Goal: Information Seeking & Learning: Check status

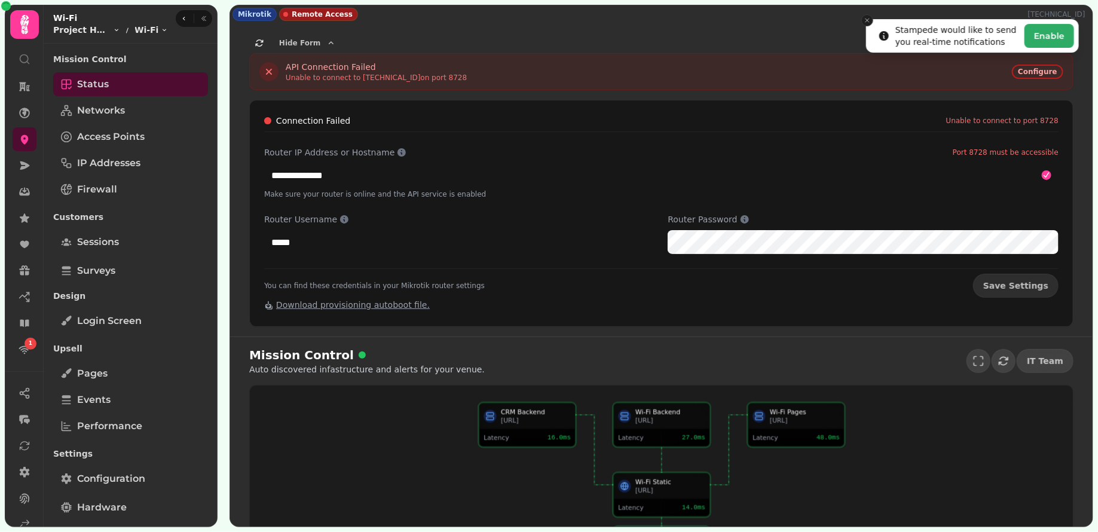
click at [862, 23] on button "Close toast" at bounding box center [867, 20] width 12 height 12
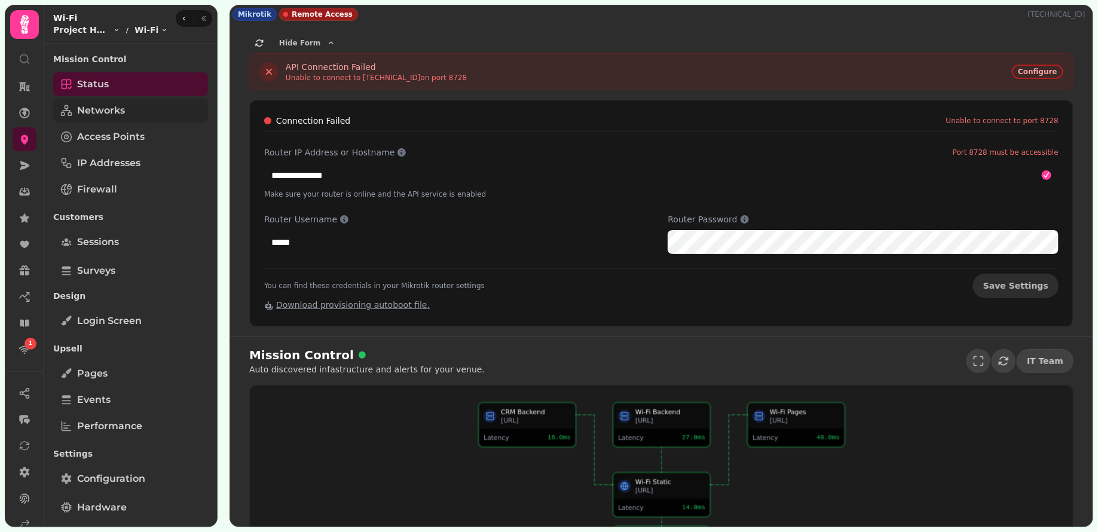
click at [131, 114] on link "Networks" at bounding box center [130, 111] width 155 height 24
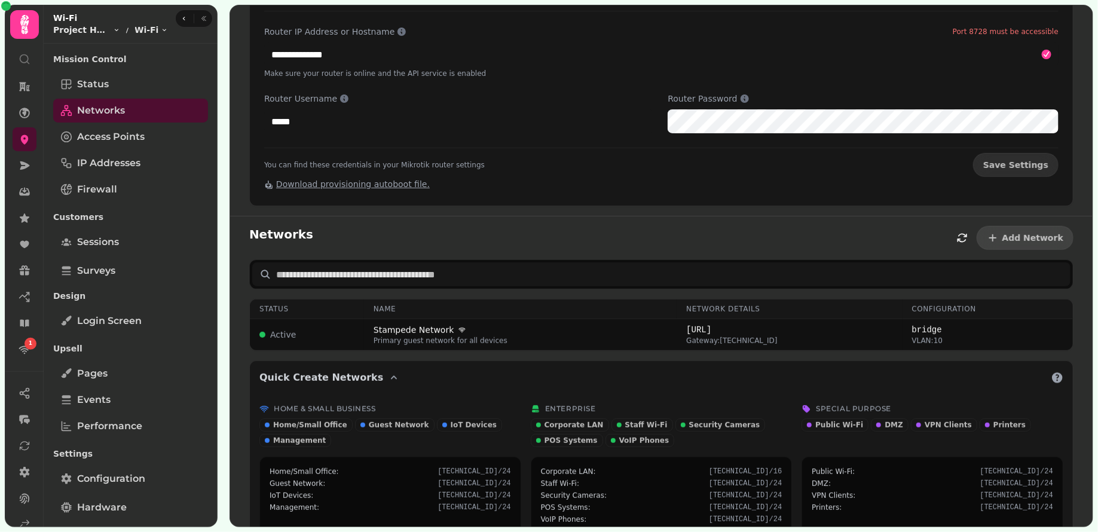
scroll to position [137, 0]
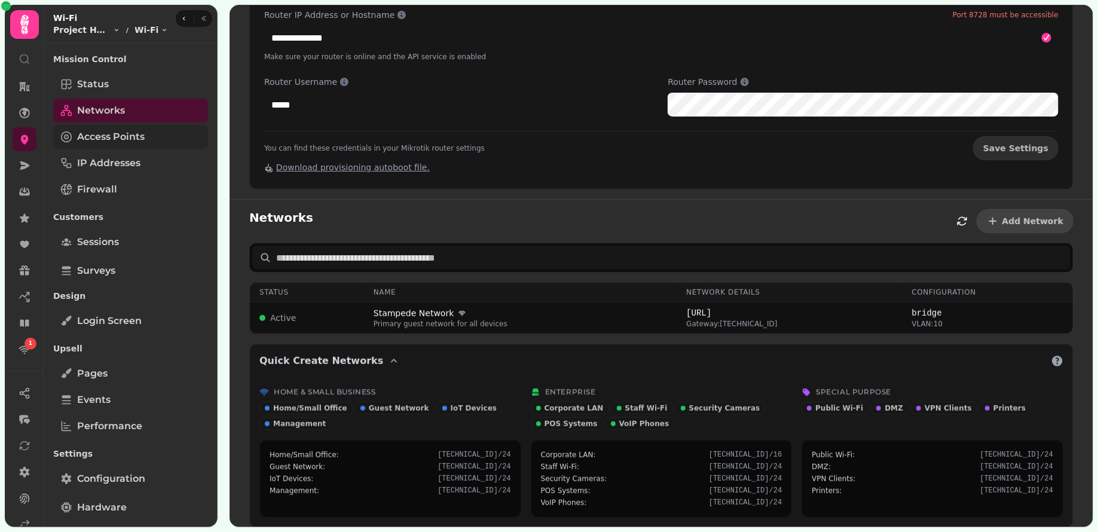
click at [129, 138] on span "Access Points" at bounding box center [111, 137] width 68 height 14
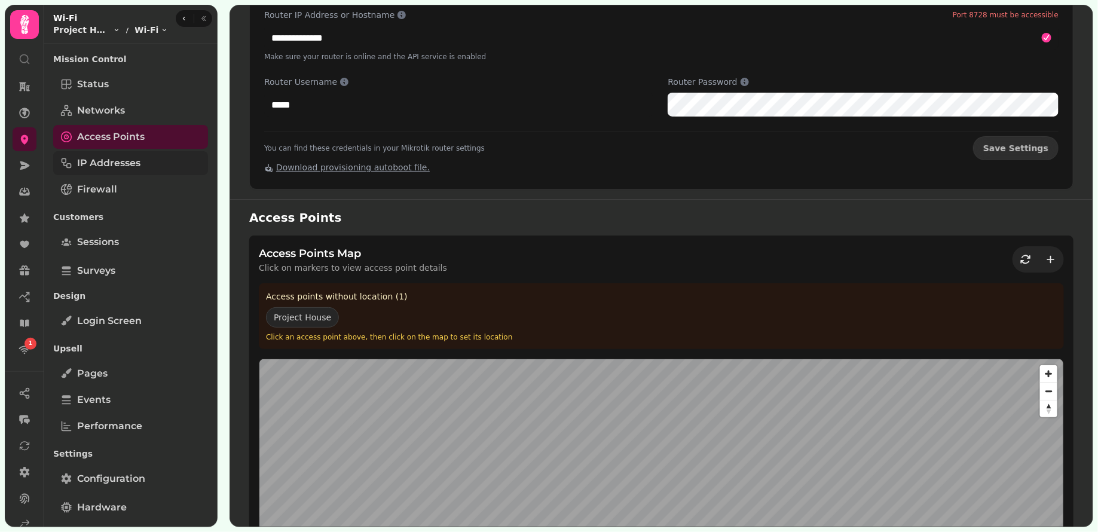
click at [126, 166] on span "IP Addresses" at bounding box center [108, 163] width 63 height 14
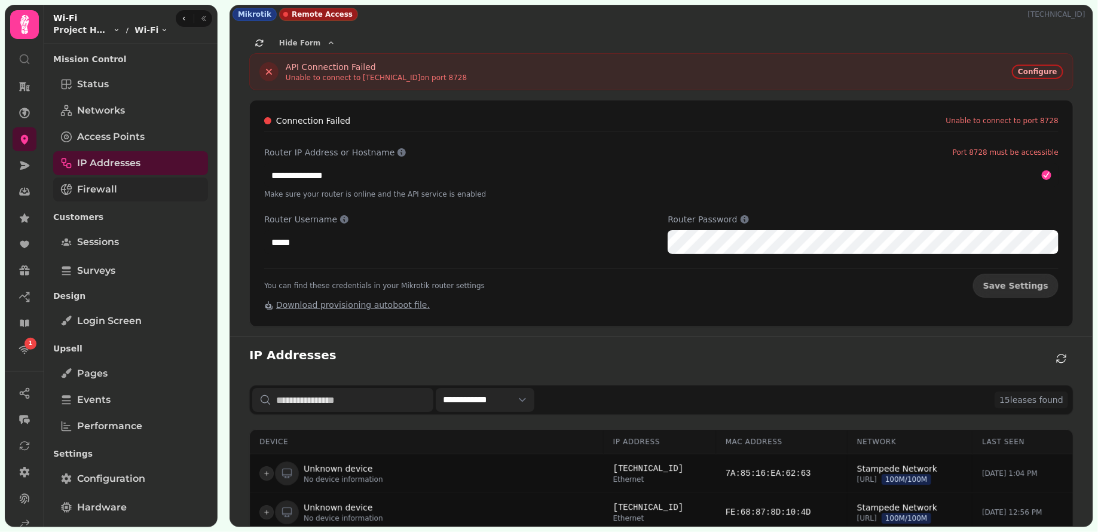
click at [108, 186] on span "Firewall" at bounding box center [97, 189] width 40 height 14
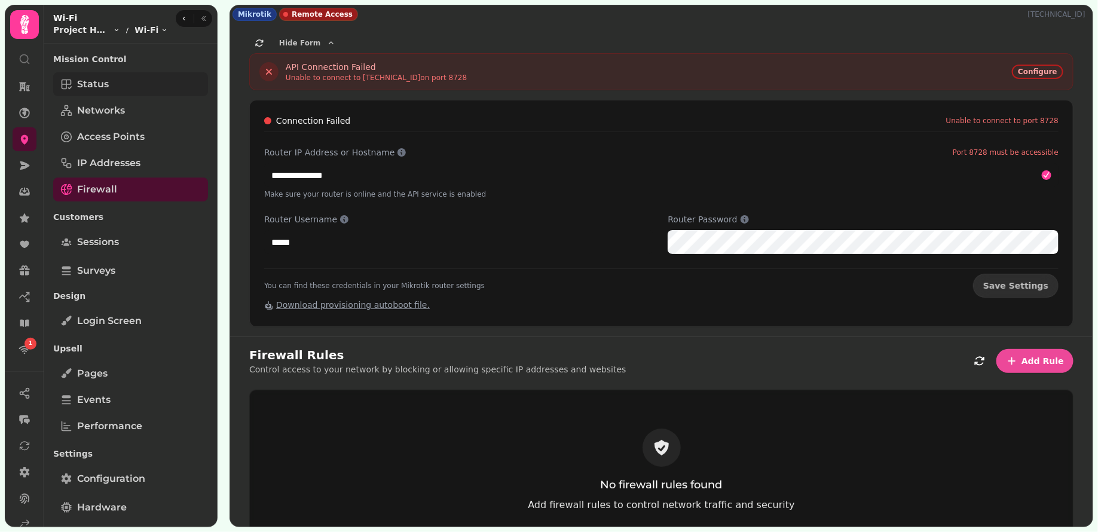
click at [101, 88] on span "Status" at bounding box center [93, 84] width 32 height 14
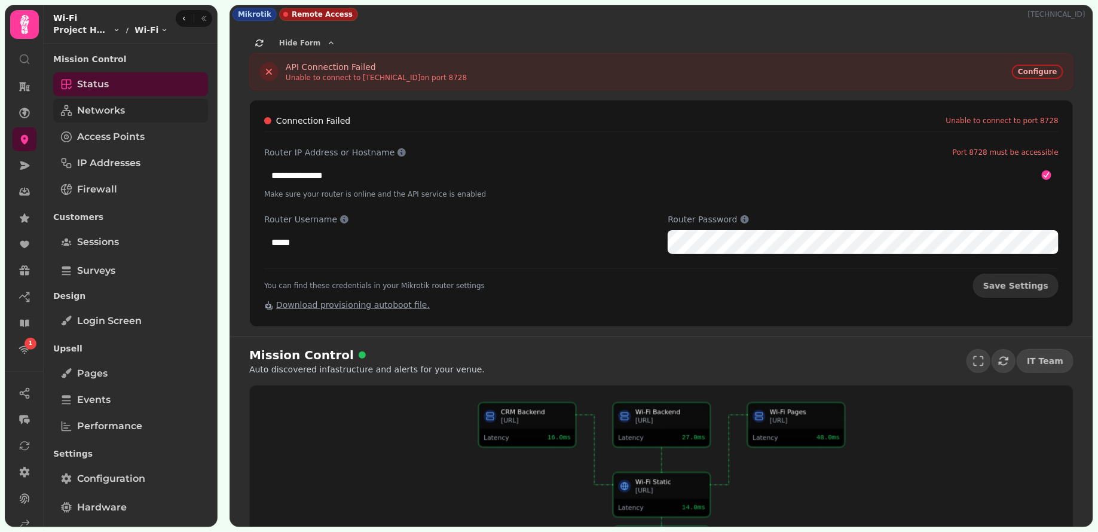
click at [108, 112] on span "Networks" at bounding box center [101, 110] width 48 height 14
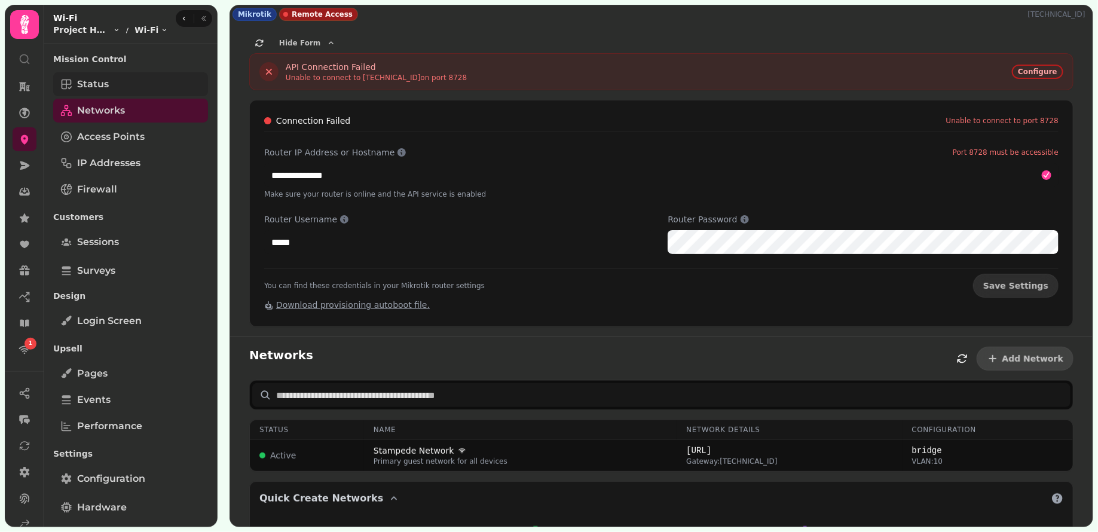
click at [115, 93] on link "Status" at bounding box center [130, 84] width 155 height 24
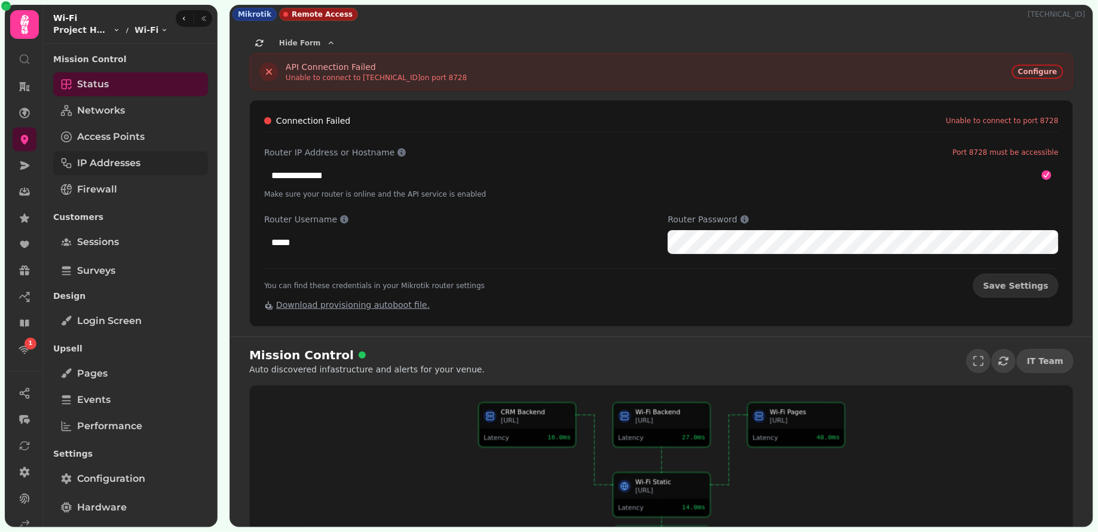
click at [156, 154] on link "IP Addresses" at bounding box center [130, 163] width 155 height 24
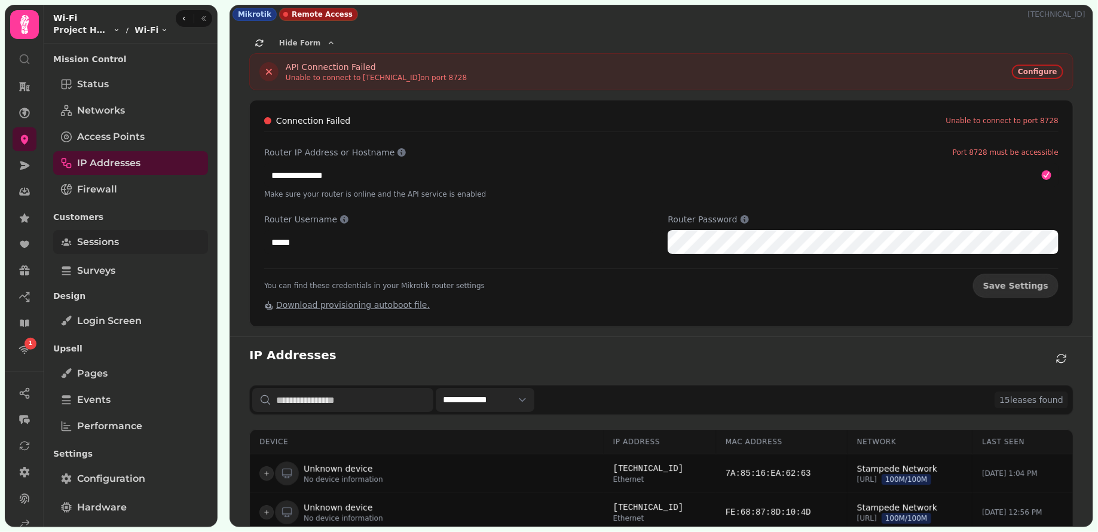
click at [114, 244] on span "Sessions" at bounding box center [98, 242] width 42 height 14
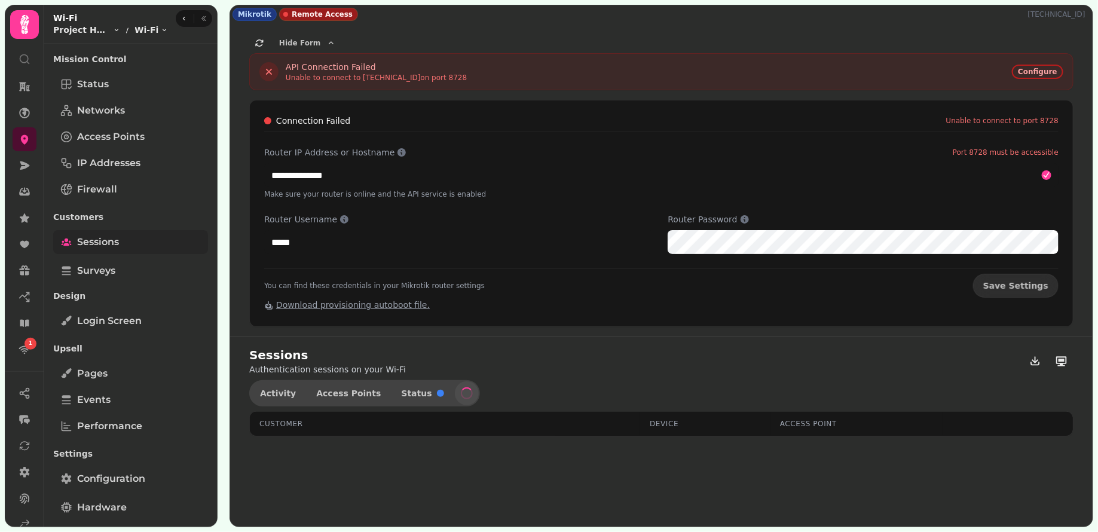
select select "**"
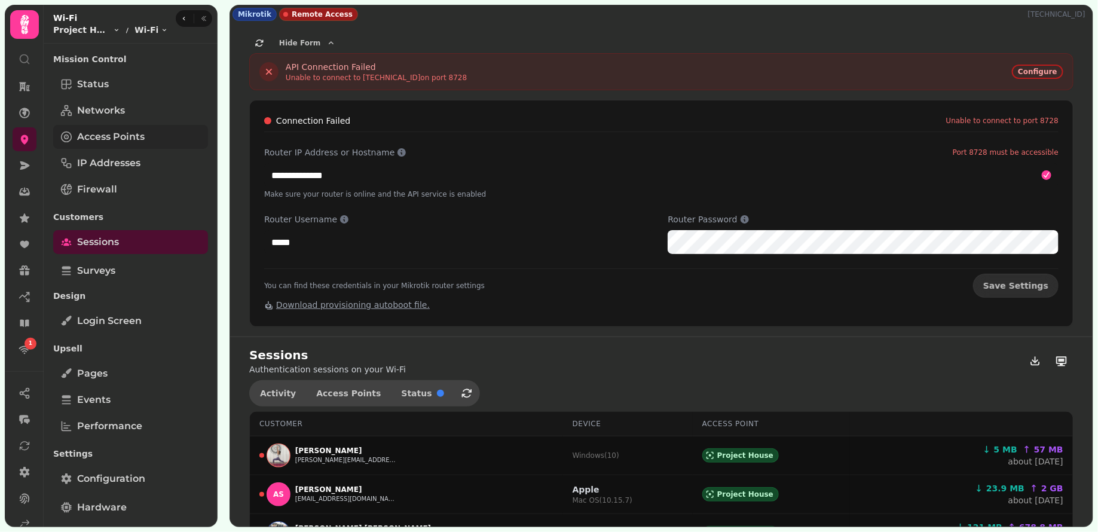
click at [108, 130] on span "Access Points" at bounding box center [111, 137] width 68 height 14
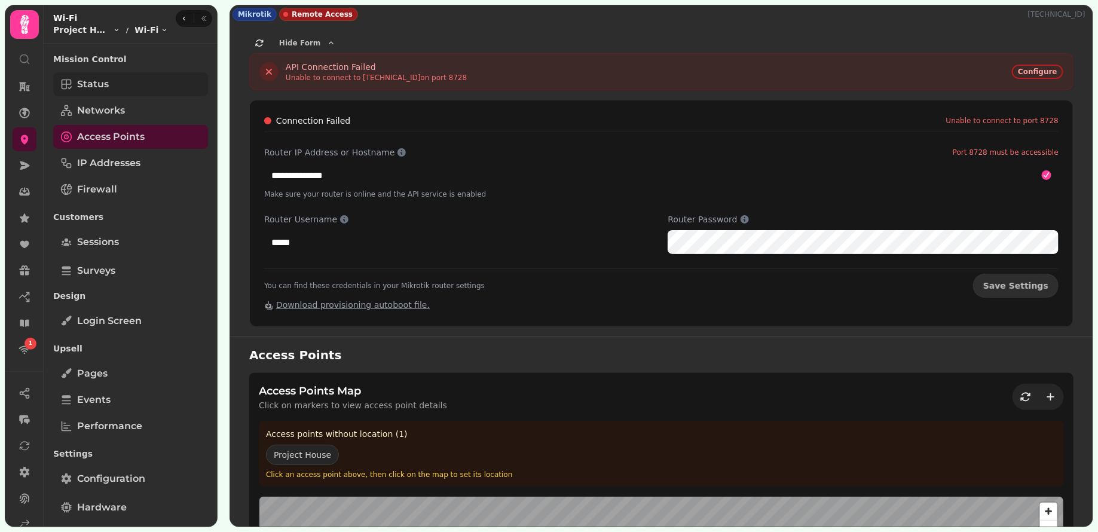
click at [102, 74] on link "Status" at bounding box center [130, 84] width 155 height 24
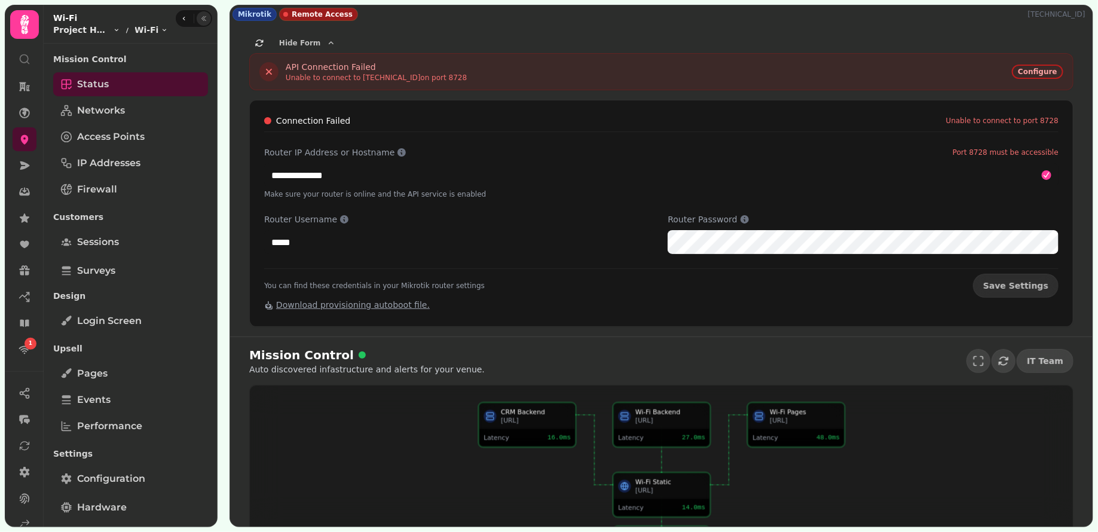
click at [203, 16] on icon "button" at bounding box center [203, 18] width 7 height 7
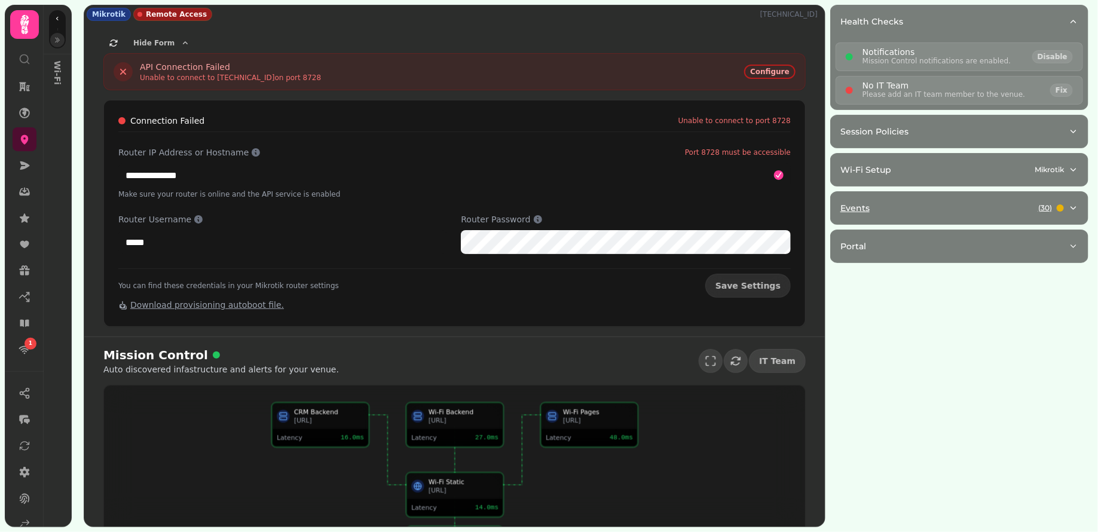
click at [978, 208] on div "Events ( 30 )" at bounding box center [954, 208] width 228 height 12
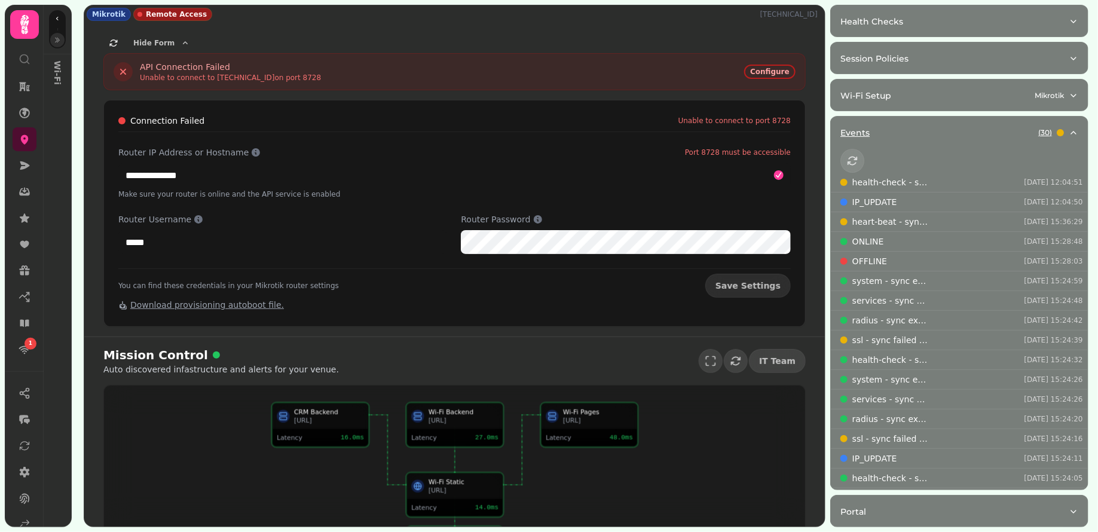
click at [945, 133] on div "Events ( 30 )" at bounding box center [954, 133] width 228 height 12
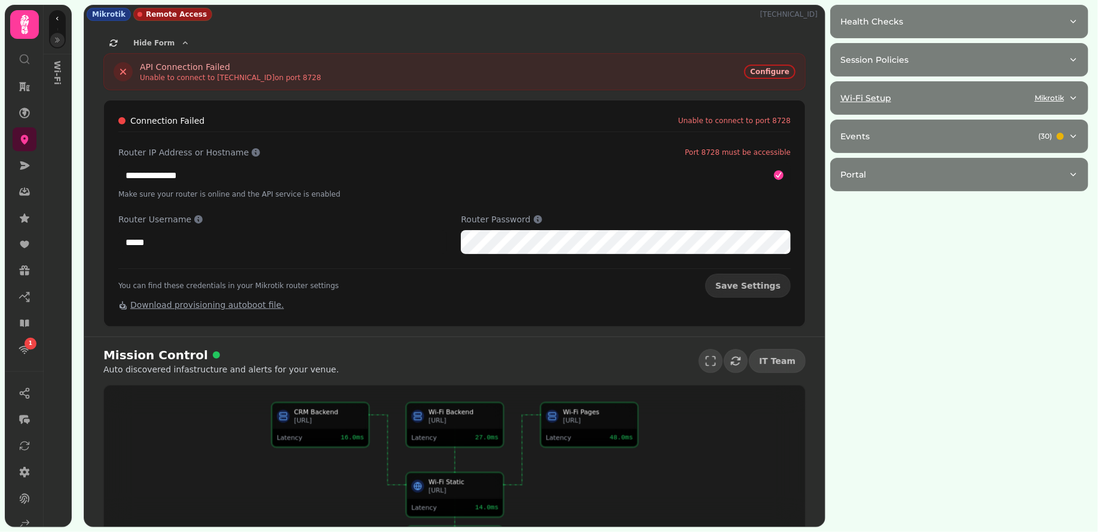
click at [926, 88] on button "Wi-Fi Setup Mikrotik" at bounding box center [959, 98] width 257 height 32
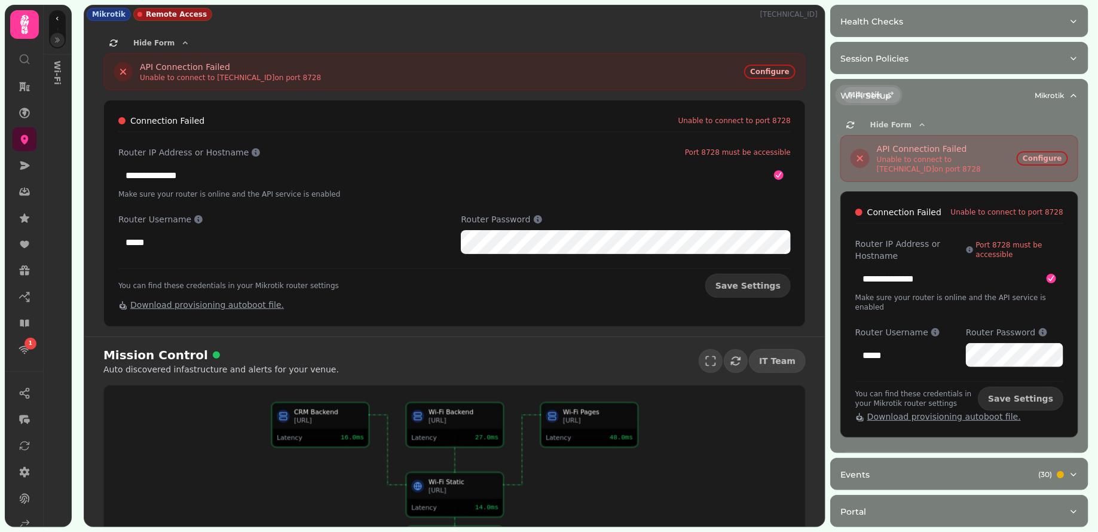
scroll to position [27, 0]
click at [1046, 154] on span "Configure" at bounding box center [1042, 157] width 39 height 7
click at [1044, 154] on span "Configure" at bounding box center [1042, 157] width 39 height 7
click at [767, 70] on span "Configure" at bounding box center [769, 71] width 39 height 7
click at [60, 41] on icon "button" at bounding box center [57, 39] width 7 height 7
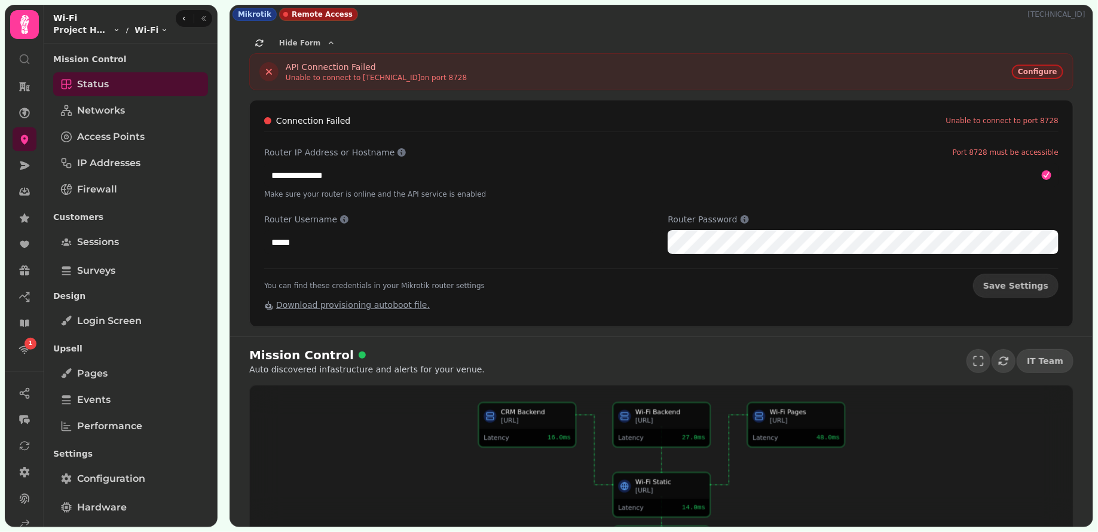
click at [1048, 73] on span "Configure" at bounding box center [1037, 71] width 39 height 7
click at [989, 119] on div "Unable to connect to port 8728" at bounding box center [1002, 121] width 112 height 10
click at [1043, 74] on span "Configure" at bounding box center [1037, 71] width 39 height 7
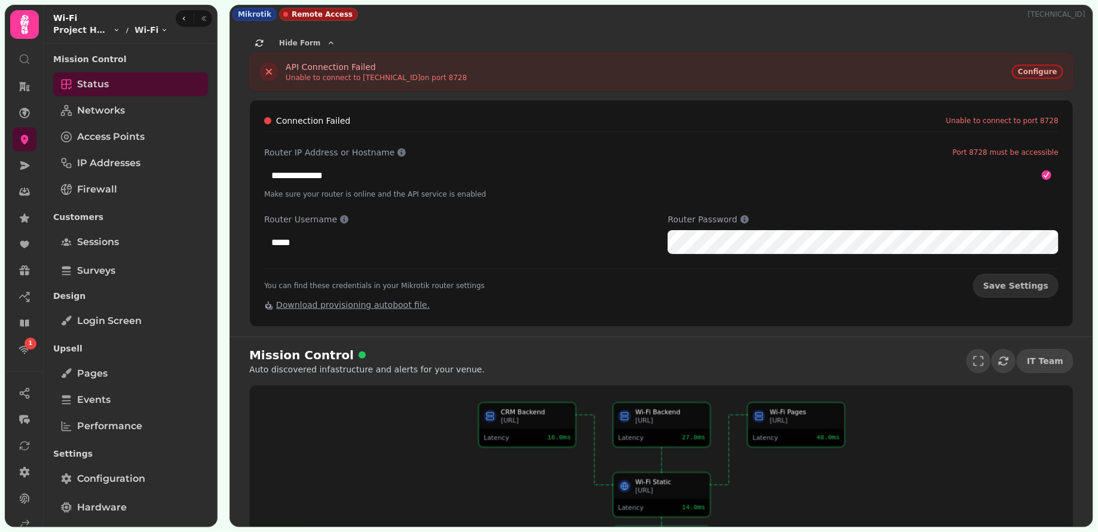
click at [1043, 74] on span "Configure" at bounding box center [1037, 71] width 39 height 7
click at [992, 160] on div "**********" at bounding box center [661, 172] width 794 height 53
click at [139, 111] on link "Networks" at bounding box center [130, 111] width 155 height 24
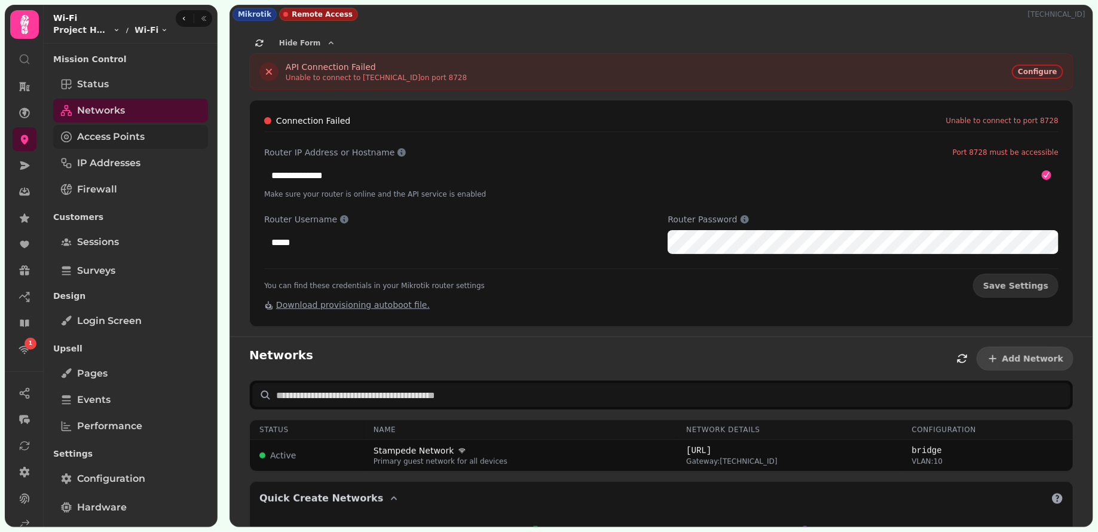
click at [137, 142] on span "Access Points" at bounding box center [111, 137] width 68 height 14
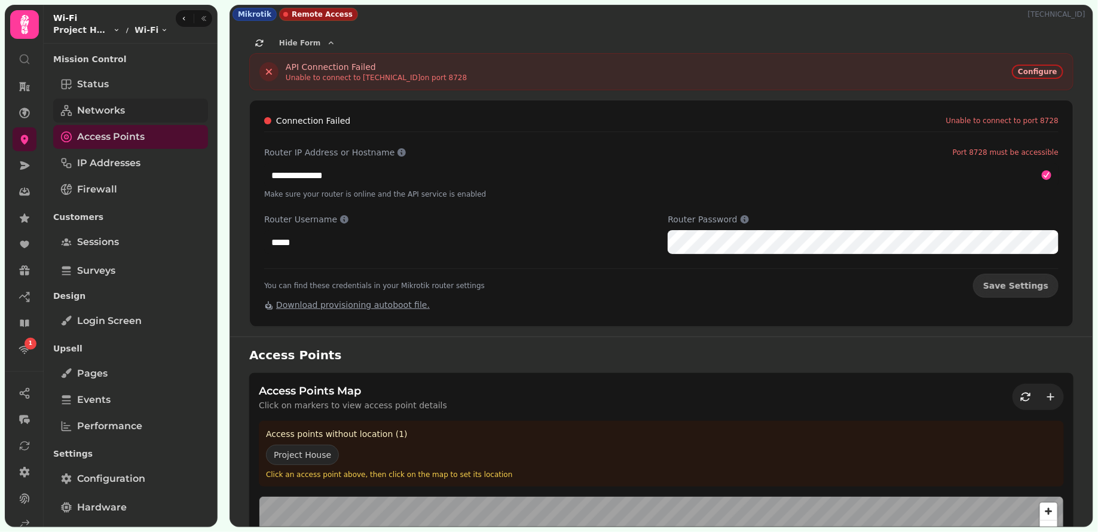
click at [146, 113] on link "Networks" at bounding box center [130, 111] width 155 height 24
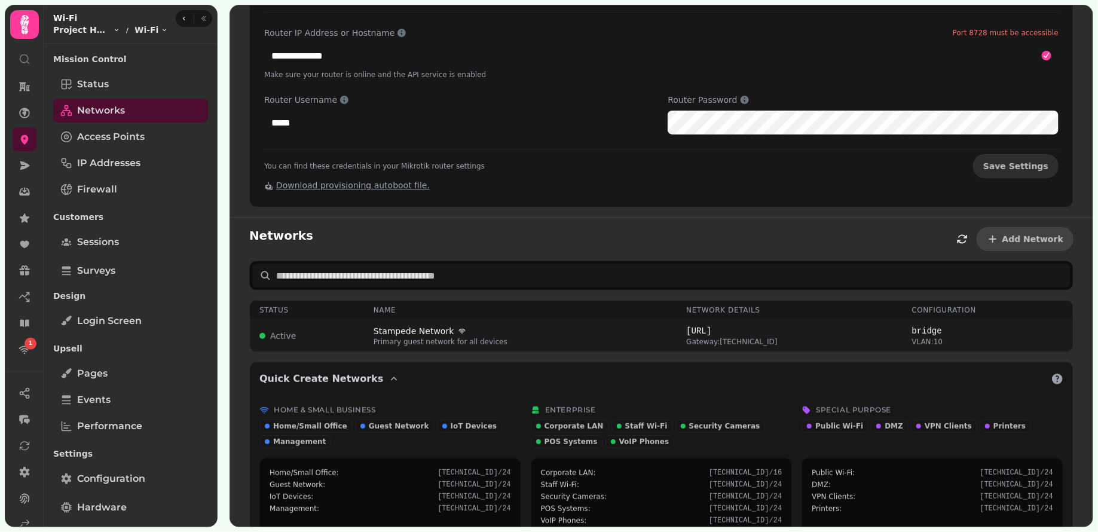
scroll to position [137, 0]
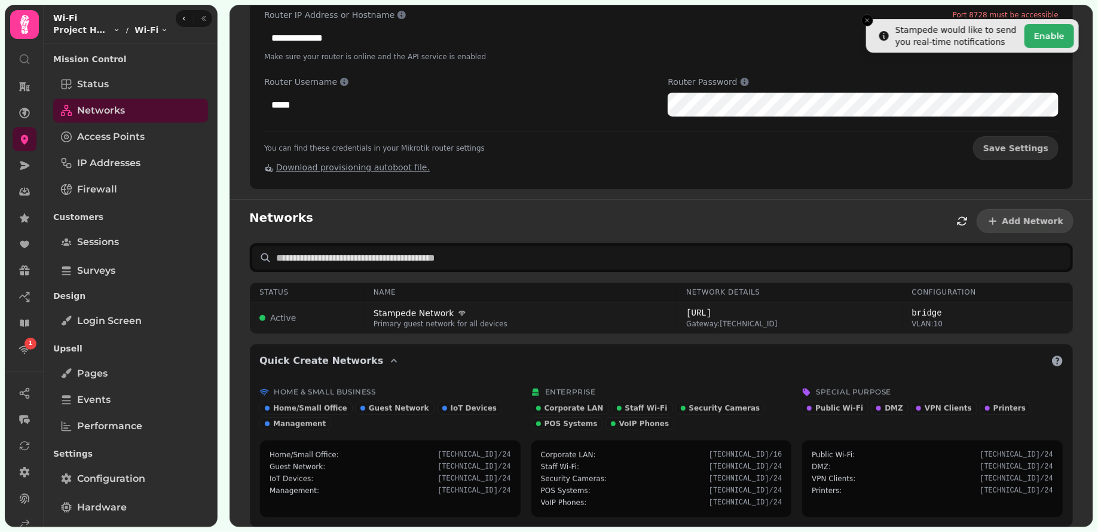
click at [536, 308] on div "Stampede Network" at bounding box center [520, 313] width 293 height 12
select select "***"
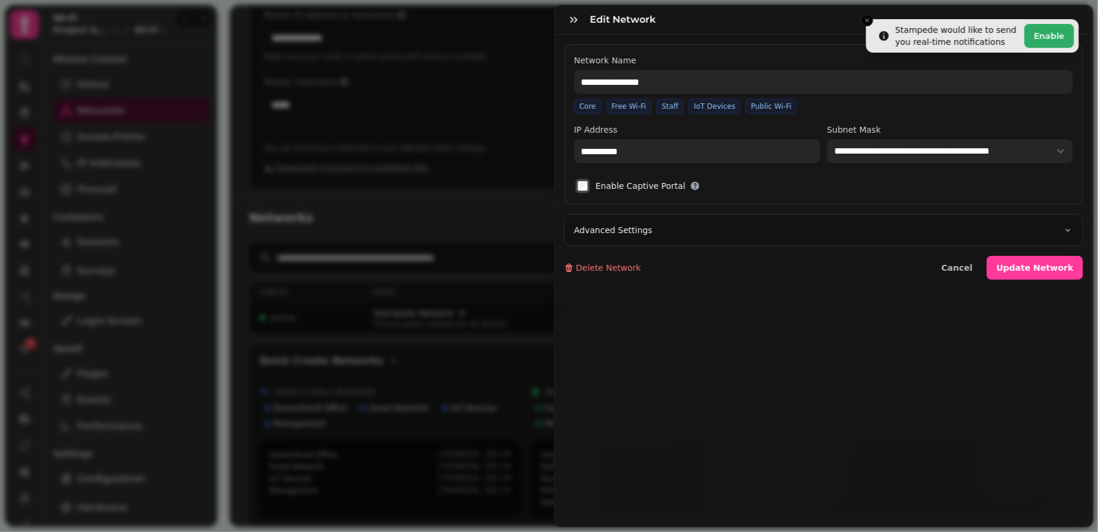
click at [865, 23] on div "Edit Network" at bounding box center [824, 19] width 538 height 29
click at [866, 22] on div "Edit Network" at bounding box center [824, 19] width 538 height 29
click at [871, 21] on div "Edit Network" at bounding box center [824, 19] width 538 height 29
click at [869, 22] on div "Edit Network" at bounding box center [824, 19] width 538 height 29
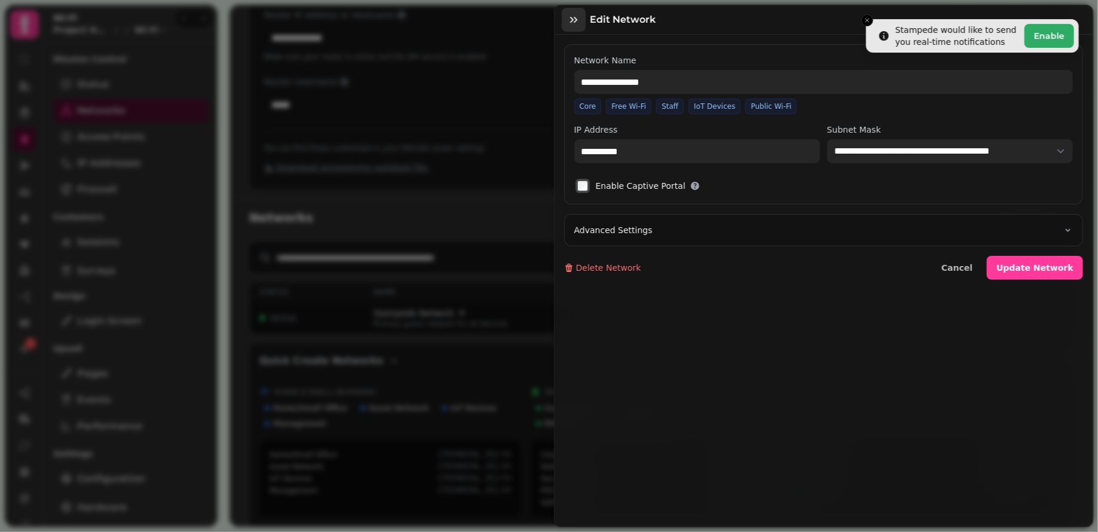
click at [573, 23] on icon "button" at bounding box center [574, 20] width 12 height 12
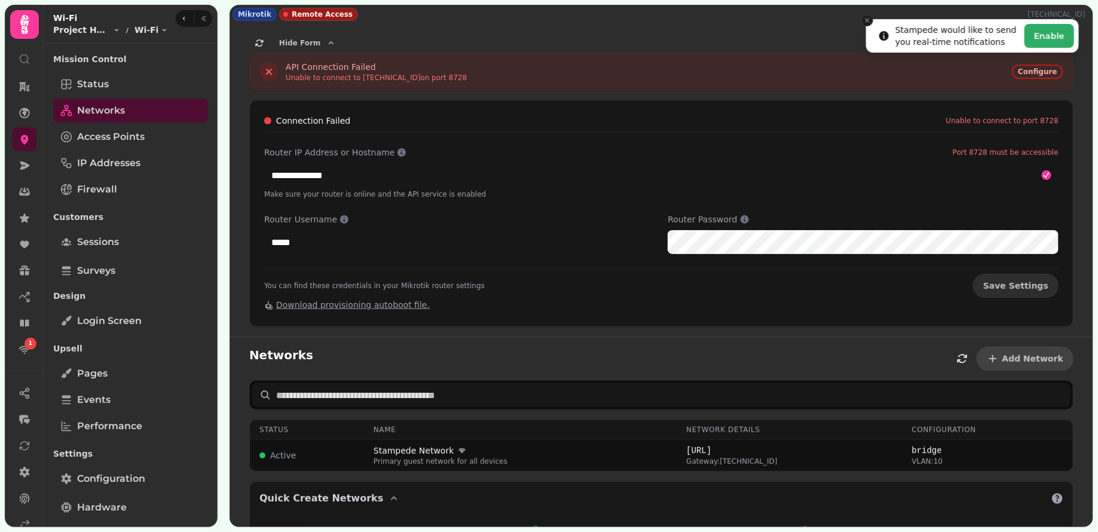
click at [867, 19] on icon "Close toast" at bounding box center [867, 20] width 7 height 7
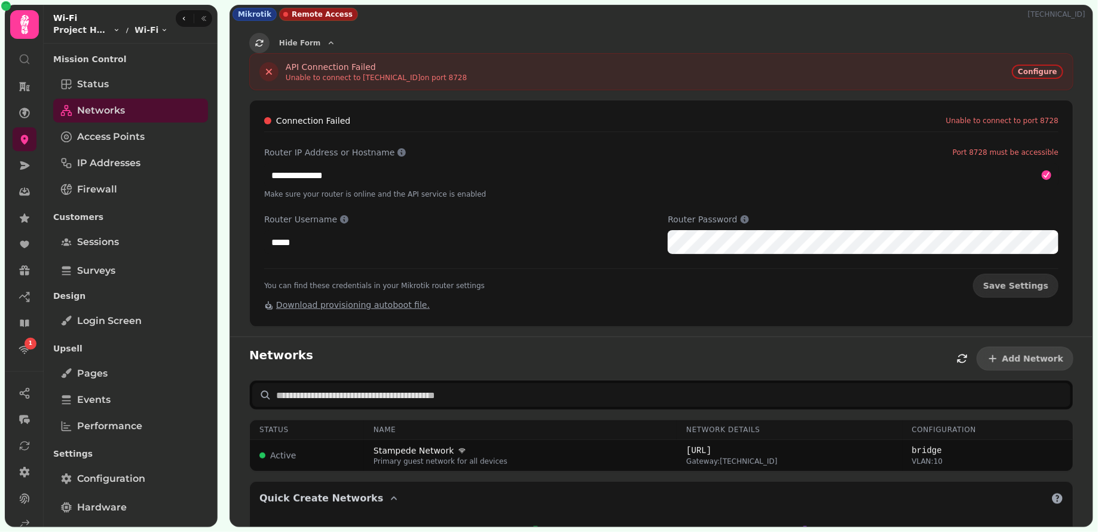
click at [252, 42] on button "button" at bounding box center [259, 43] width 20 height 20
click at [111, 81] on link "Status" at bounding box center [130, 84] width 155 height 24
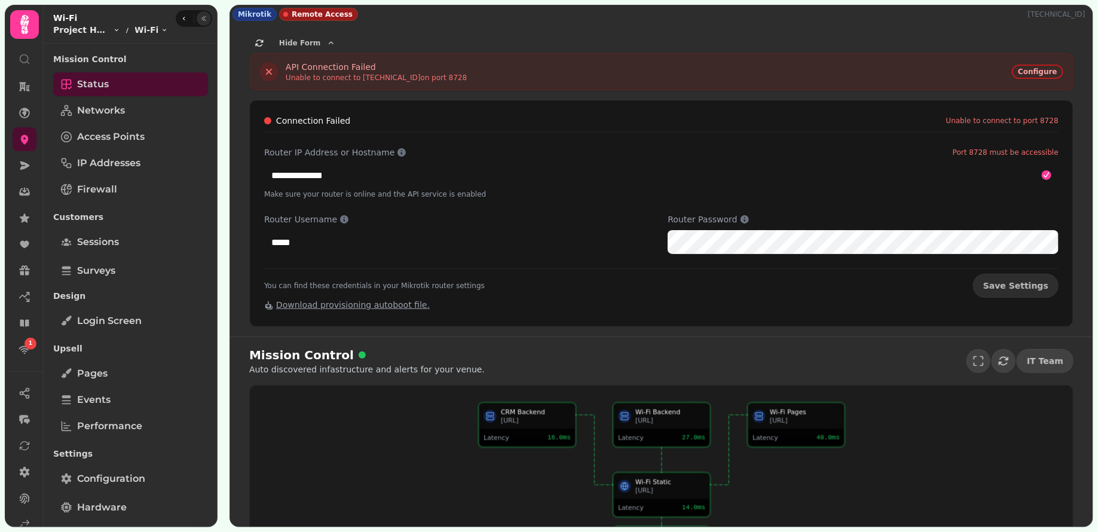
click at [204, 19] on icon "button" at bounding box center [203, 18] width 7 height 7
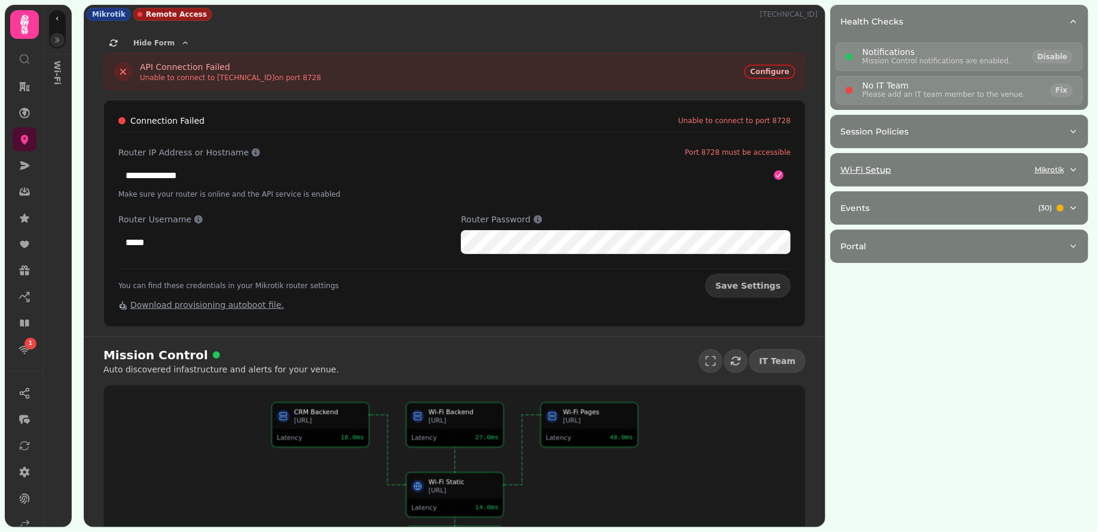
click at [953, 175] on button "Wi-Fi Setup Mikrotik" at bounding box center [959, 170] width 257 height 32
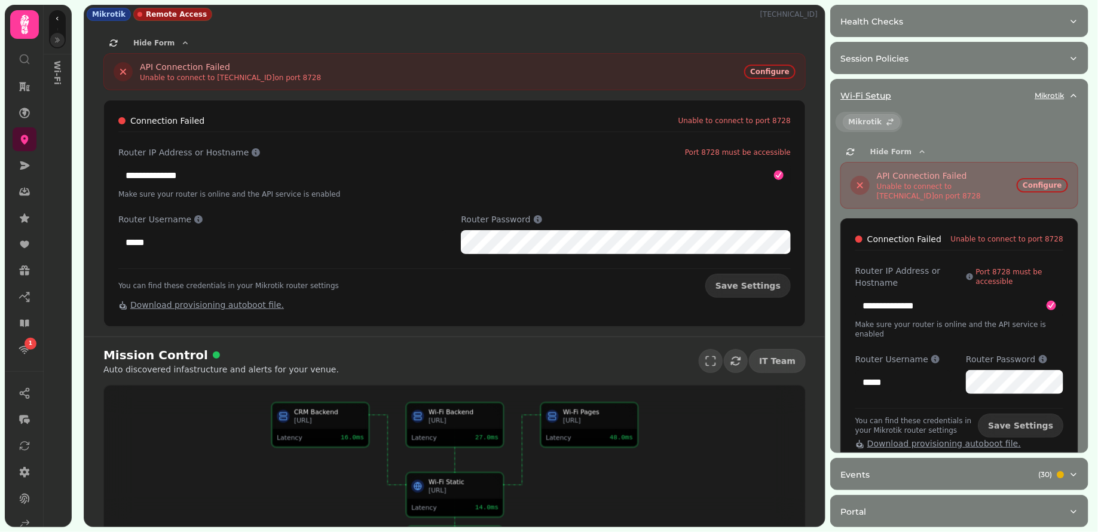
click at [933, 100] on div "Wi-Fi Setup Mikrotik" at bounding box center [954, 96] width 228 height 12
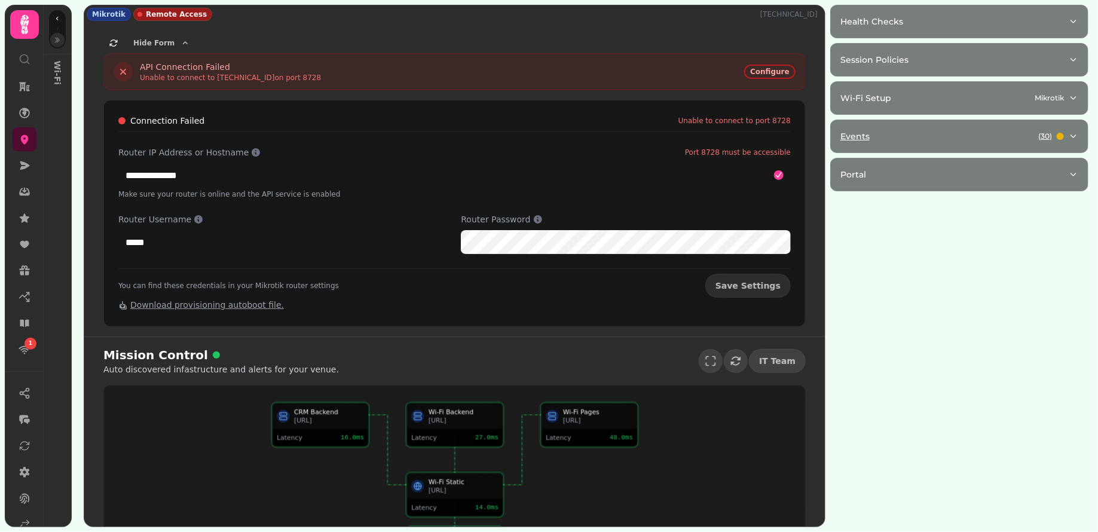
click at [940, 130] on div "Events ( 30 )" at bounding box center [954, 136] width 228 height 12
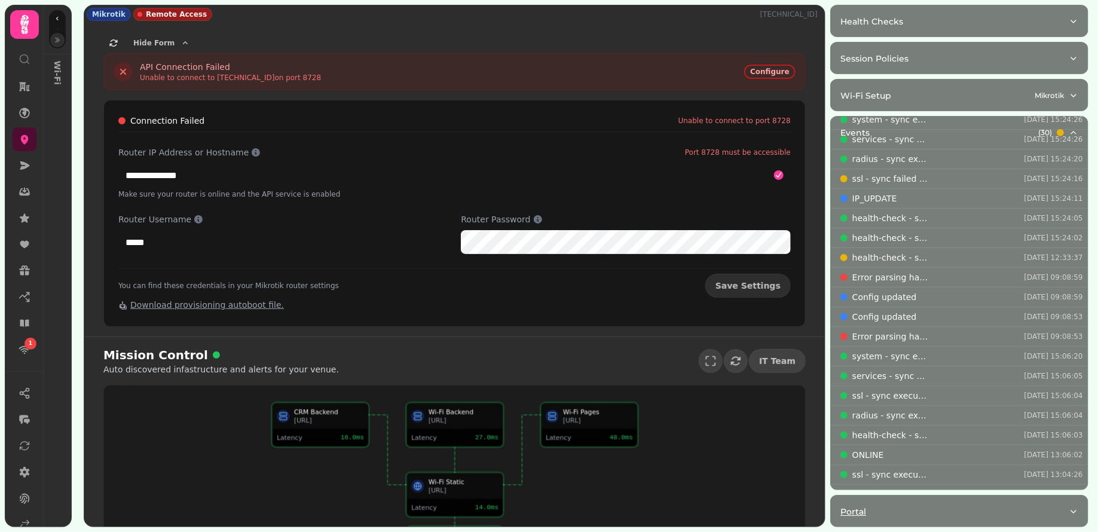
click at [951, 512] on div "Portal" at bounding box center [954, 512] width 228 height 12
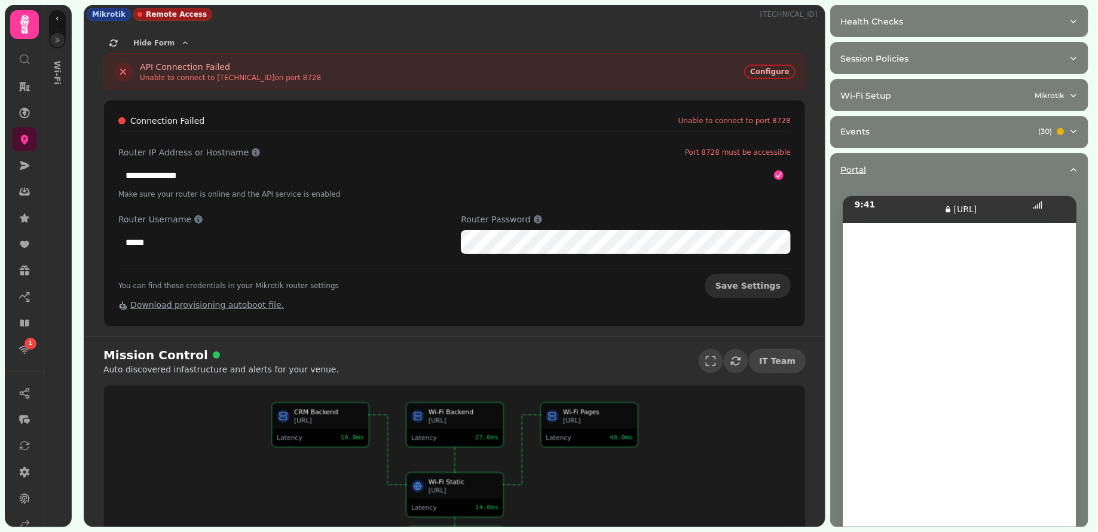
scroll to position [1, 0]
click at [935, 165] on div "Portal" at bounding box center [954, 170] width 228 height 12
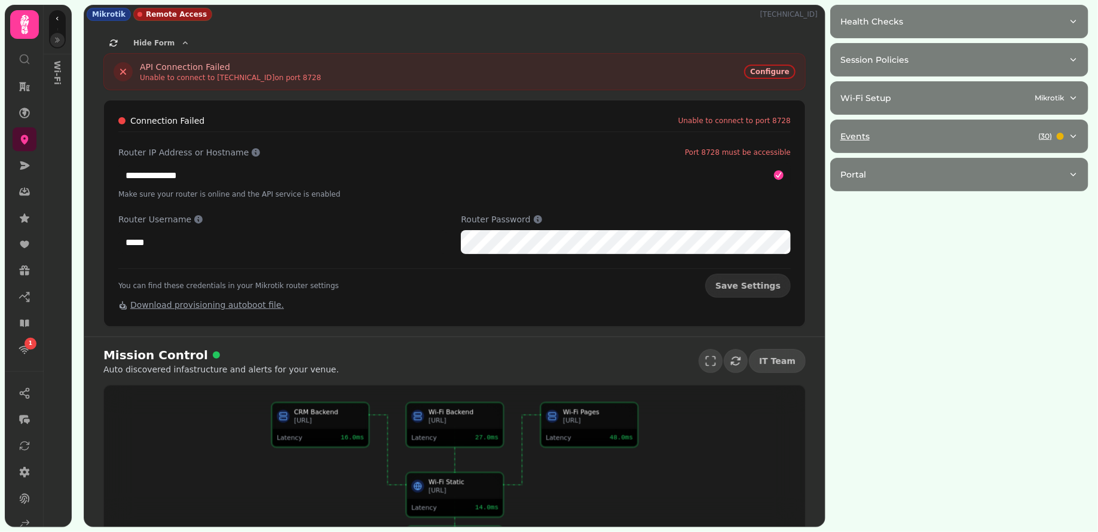
click at [929, 140] on button "Events ( 30 )" at bounding box center [959, 136] width 257 height 32
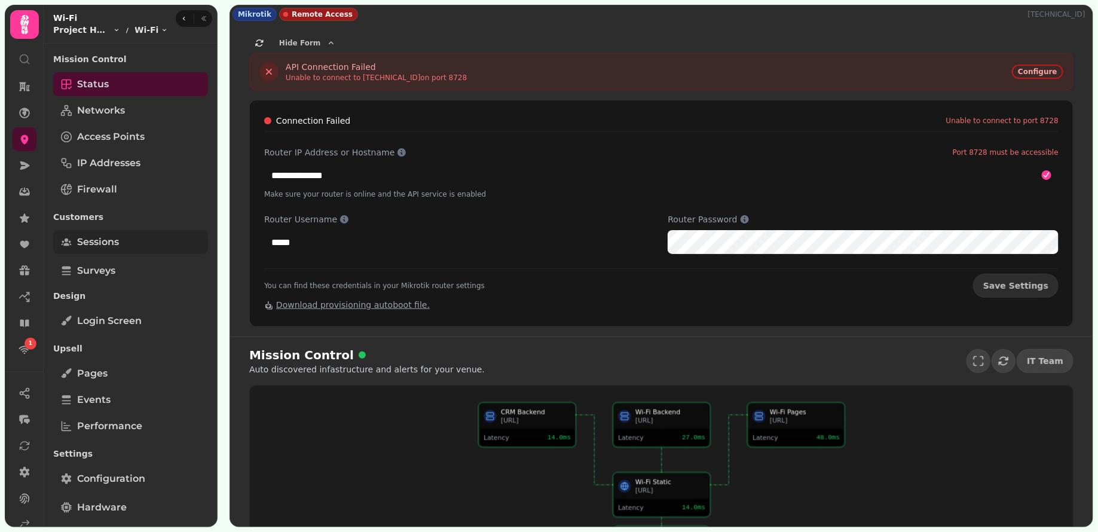
click at [111, 243] on span "Sessions" at bounding box center [98, 242] width 42 height 14
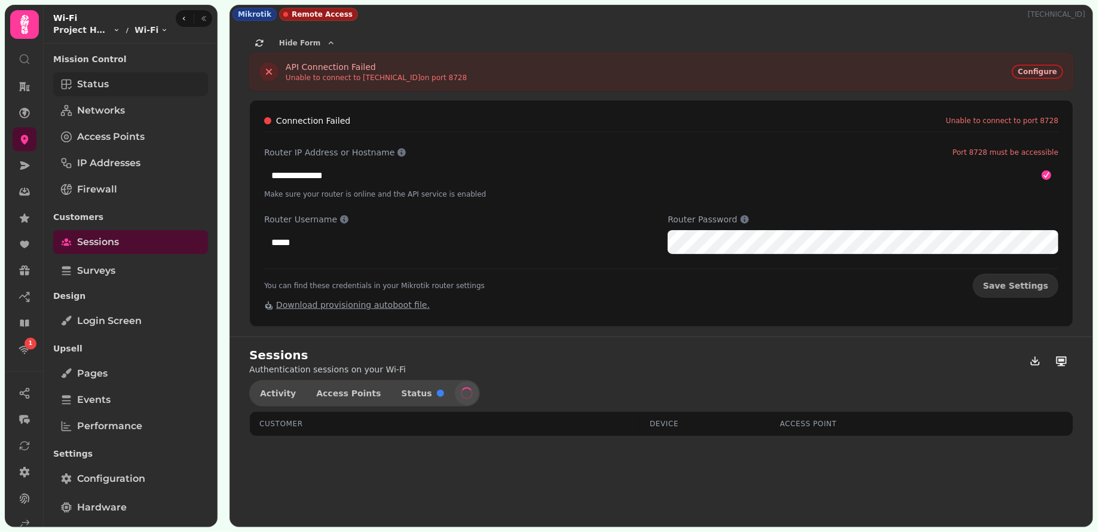
select select "**"
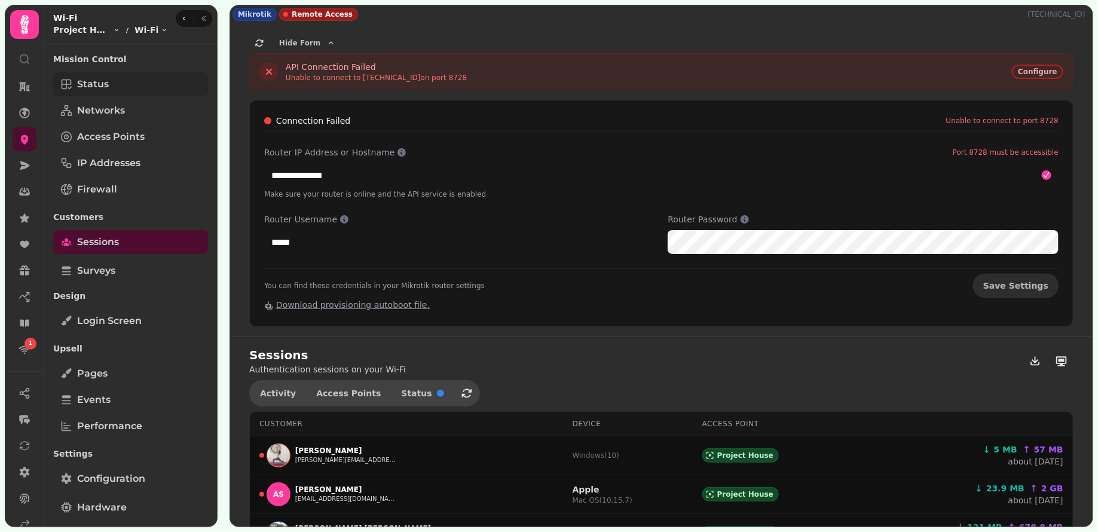
click at [142, 84] on link "Status" at bounding box center [130, 84] width 155 height 24
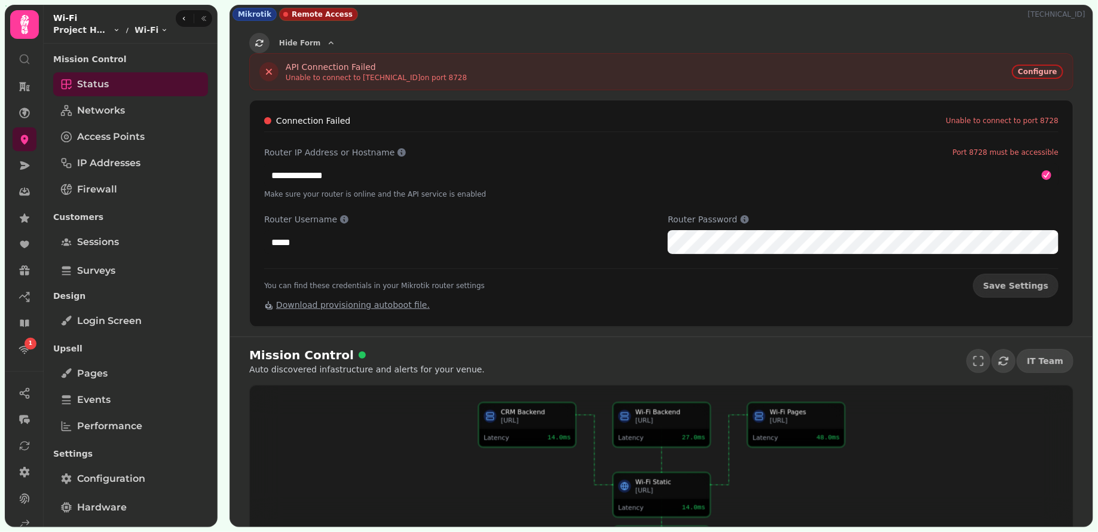
click at [259, 44] on icon "button" at bounding box center [260, 43] width 10 height 10
click at [329, 42] on icon "button" at bounding box center [331, 42] width 5 height 3
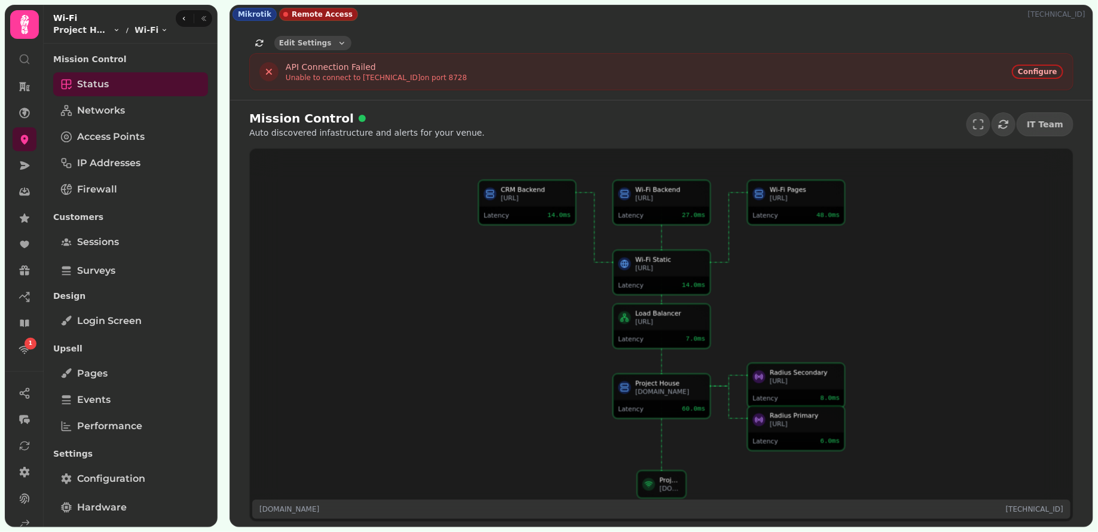
click at [327, 42] on button "Edit Settings" at bounding box center [312, 43] width 77 height 14
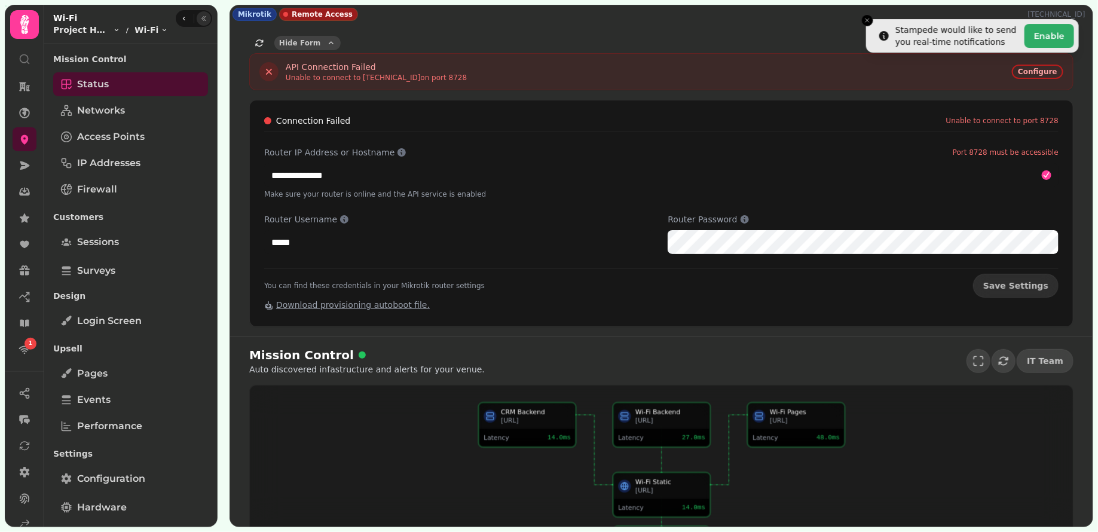
click at [206, 17] on button "button" at bounding box center [204, 18] width 14 height 14
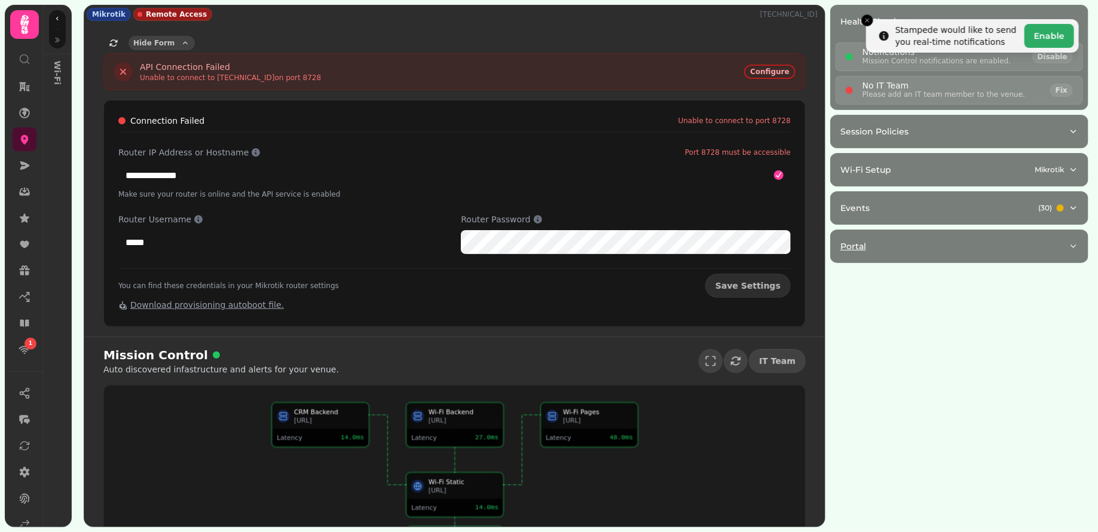
click at [907, 255] on button "Portal" at bounding box center [959, 246] width 257 height 32
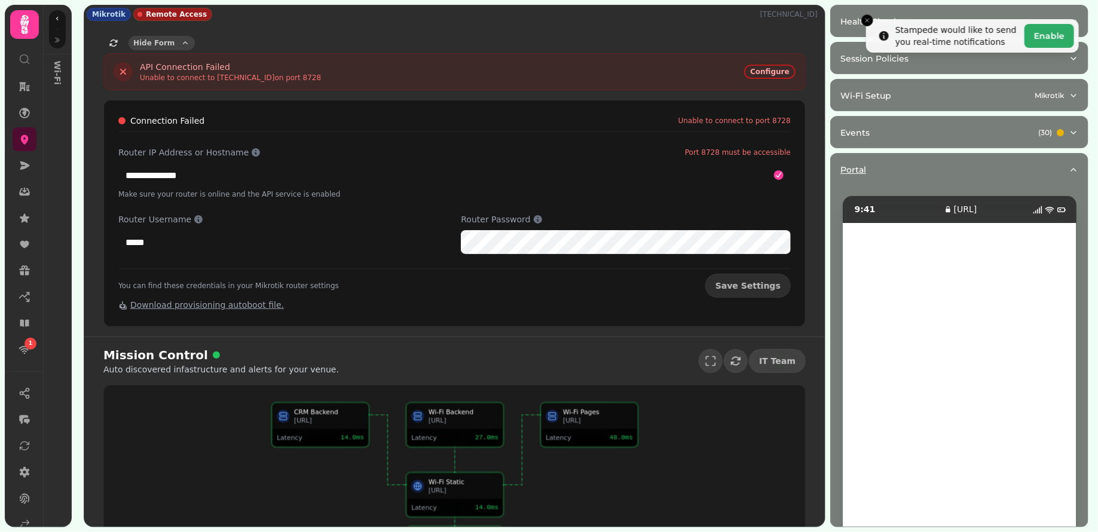
click at [923, 169] on div "Portal" at bounding box center [954, 170] width 228 height 12
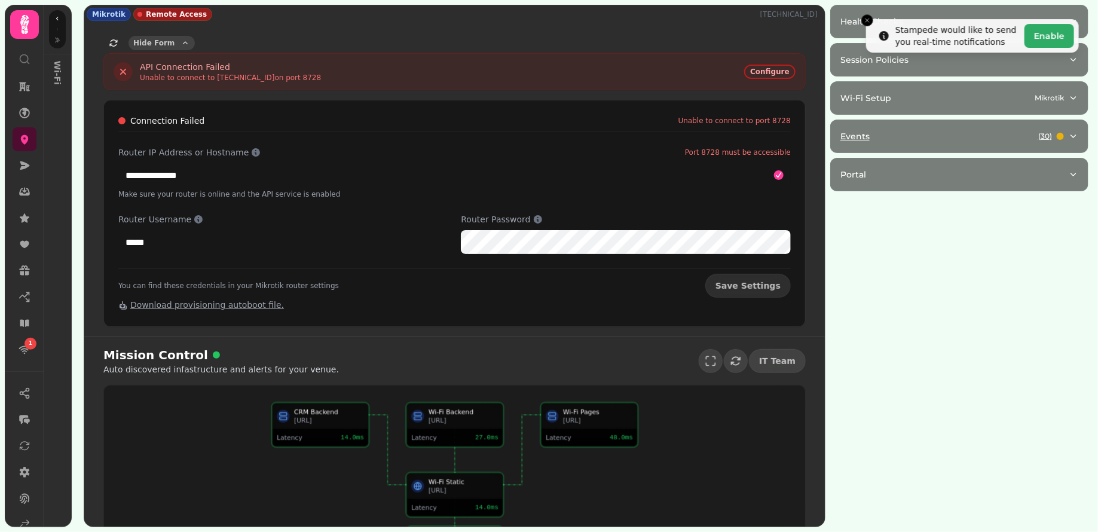
click at [944, 131] on div "Events ( 30 )" at bounding box center [954, 136] width 228 height 12
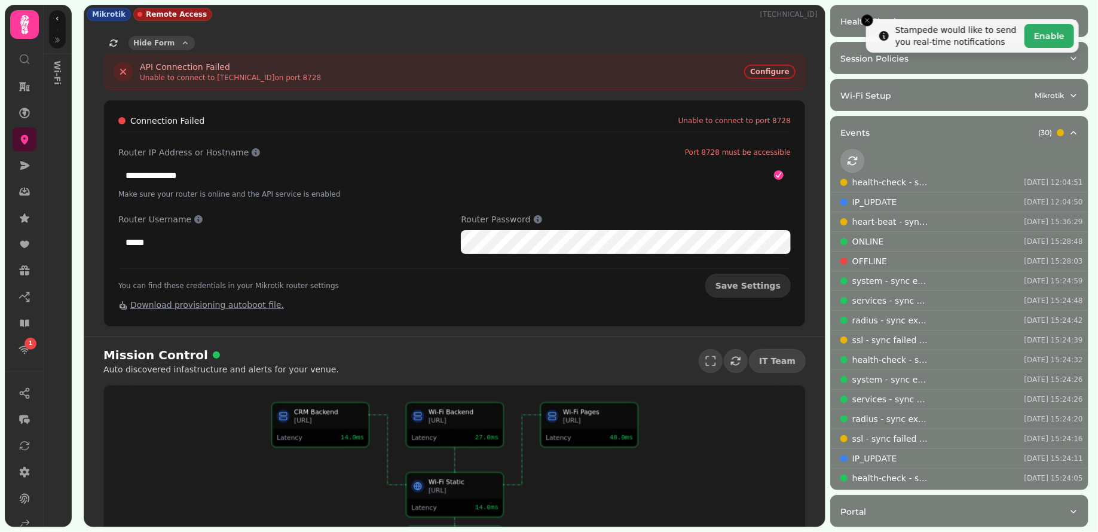
click at [847, 157] on icon "button" at bounding box center [852, 161] width 12 height 12
click at [859, 158] on button "button" at bounding box center [852, 161] width 24 height 24
click at [923, 127] on div "Events ( 30 )" at bounding box center [954, 133] width 228 height 12
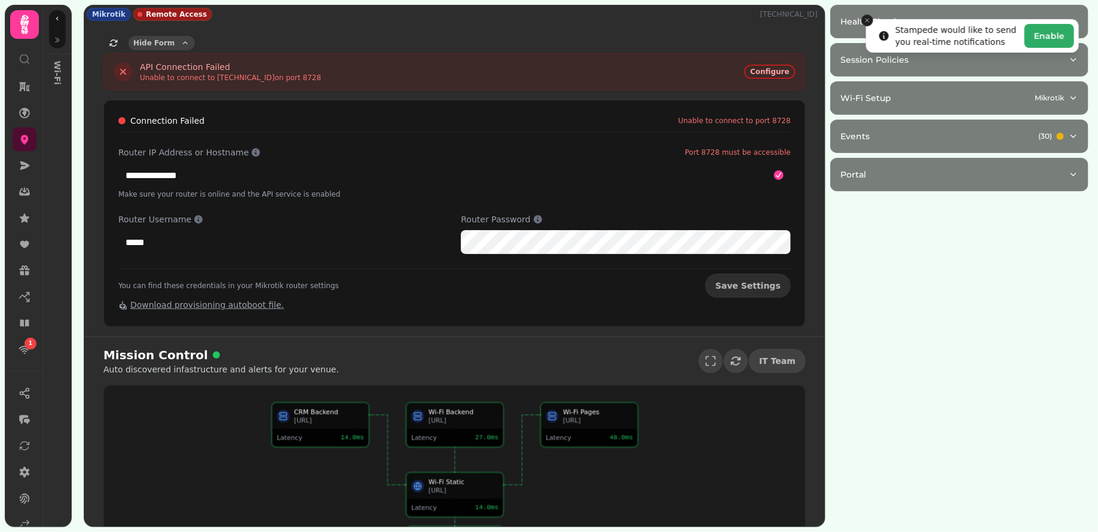
click at [867, 16] on button "Close toast" at bounding box center [867, 20] width 12 height 12
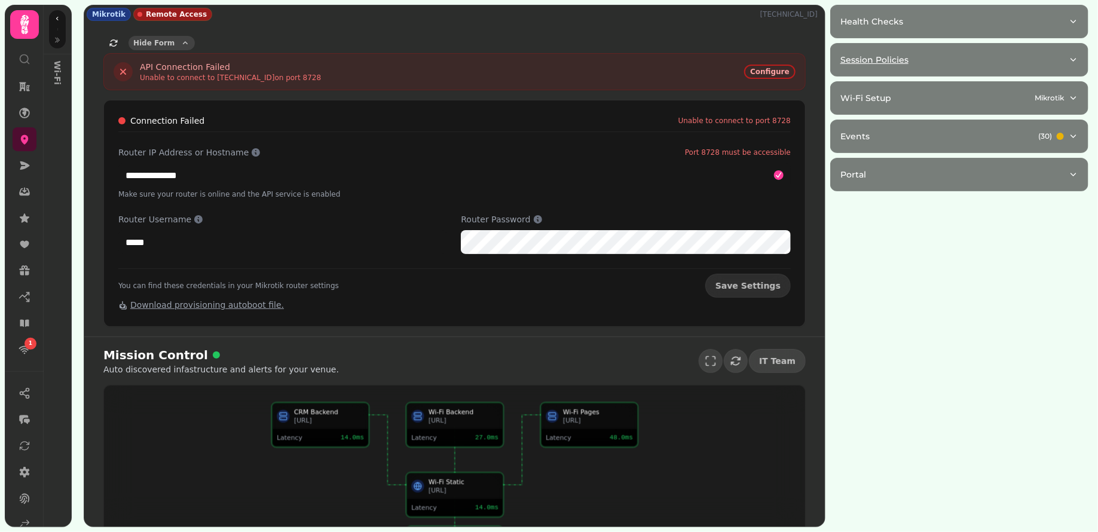
click at [926, 54] on div "Session Policies" at bounding box center [954, 60] width 228 height 12
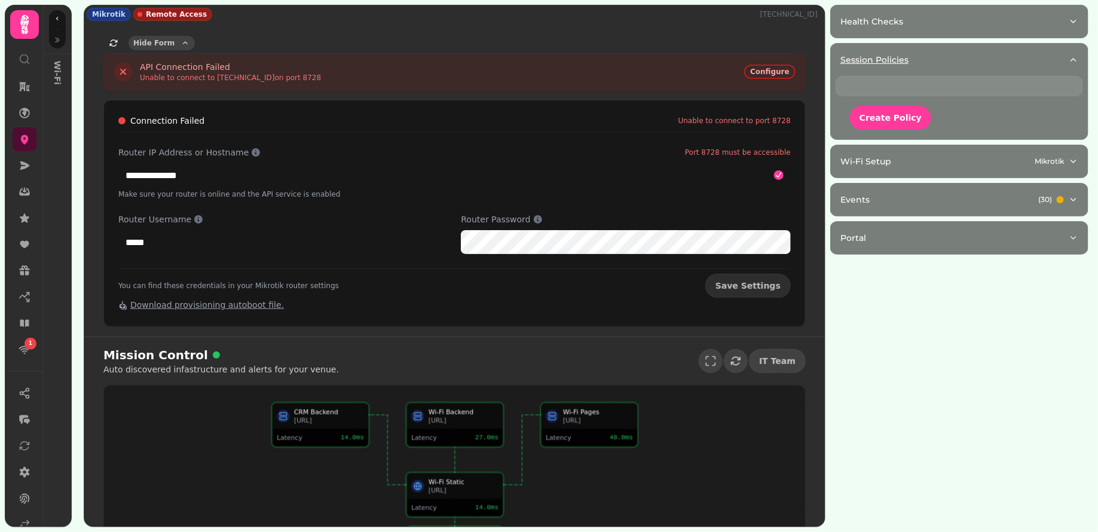
click at [926, 54] on div "Session Policies" at bounding box center [954, 60] width 228 height 12
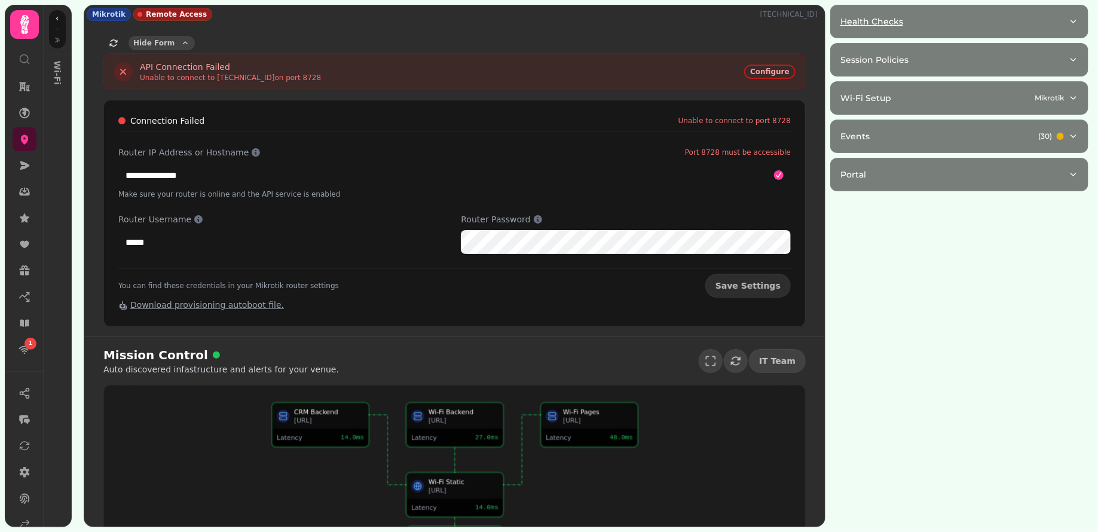
click at [931, 22] on div "Health Checks" at bounding box center [954, 22] width 228 height 12
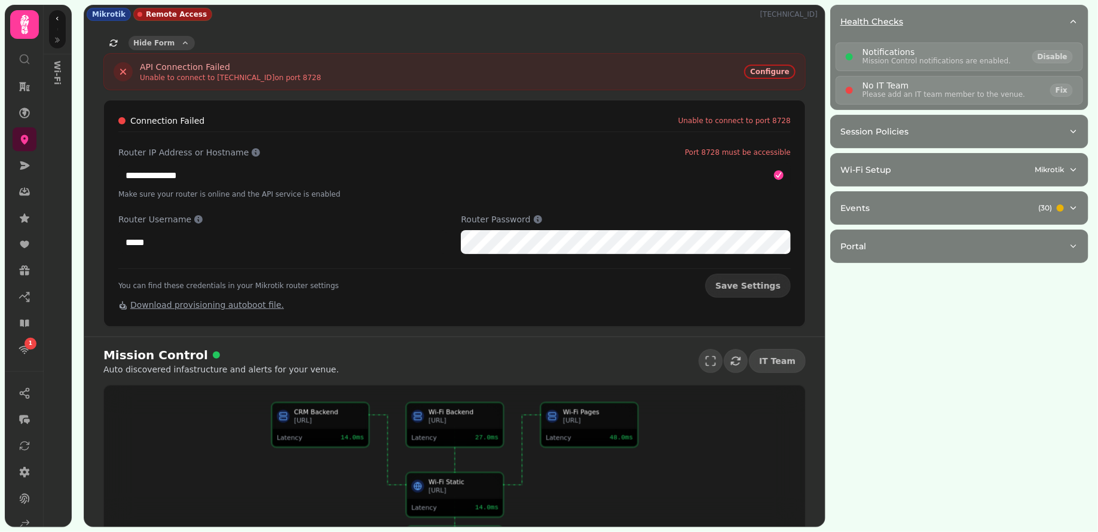
click at [931, 22] on div "Health Checks" at bounding box center [954, 22] width 228 height 12
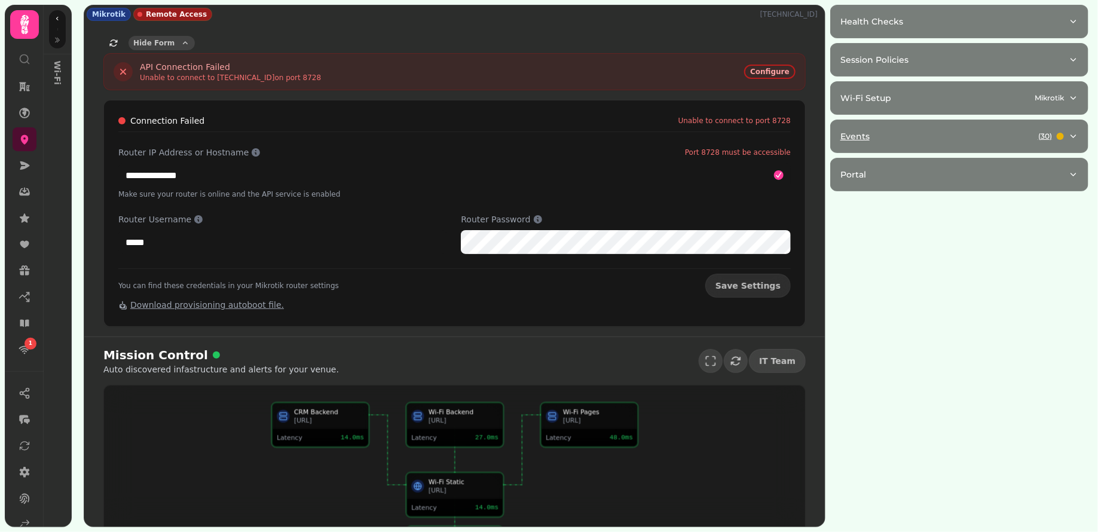
click at [914, 130] on div "Events ( 30 )" at bounding box center [954, 136] width 228 height 12
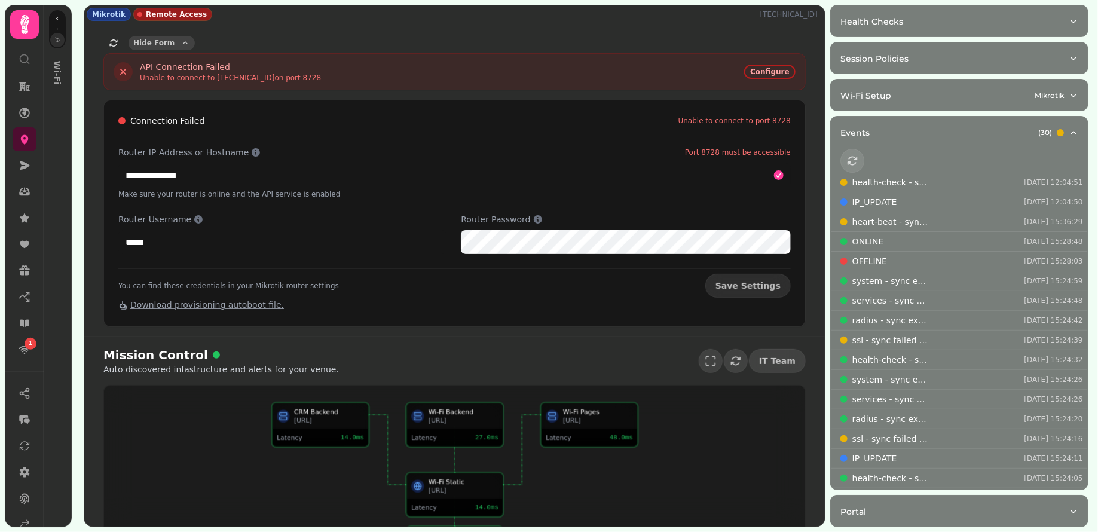
click at [59, 41] on icon "button" at bounding box center [57, 39] width 7 height 7
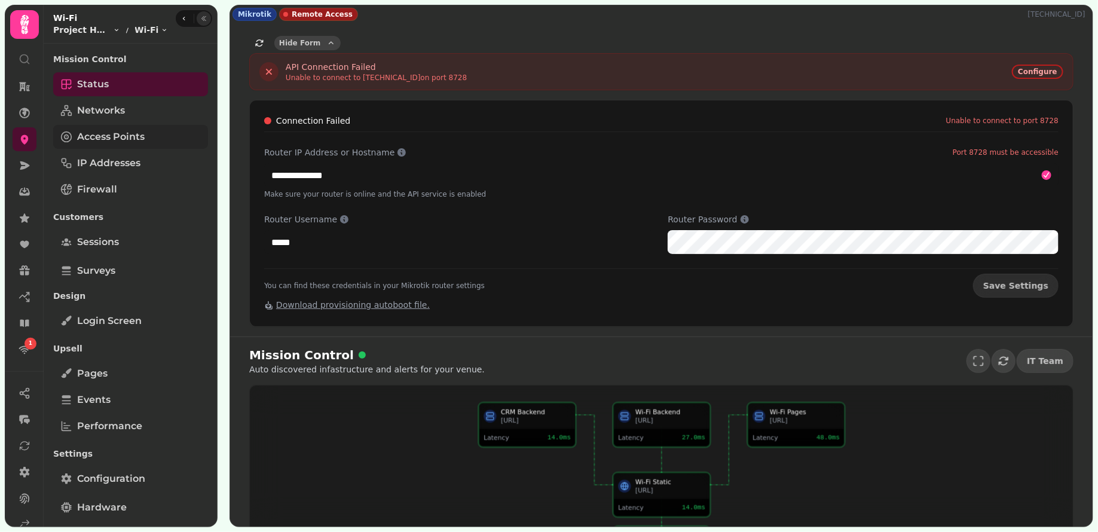
click at [137, 131] on span "Access Points" at bounding box center [111, 137] width 68 height 14
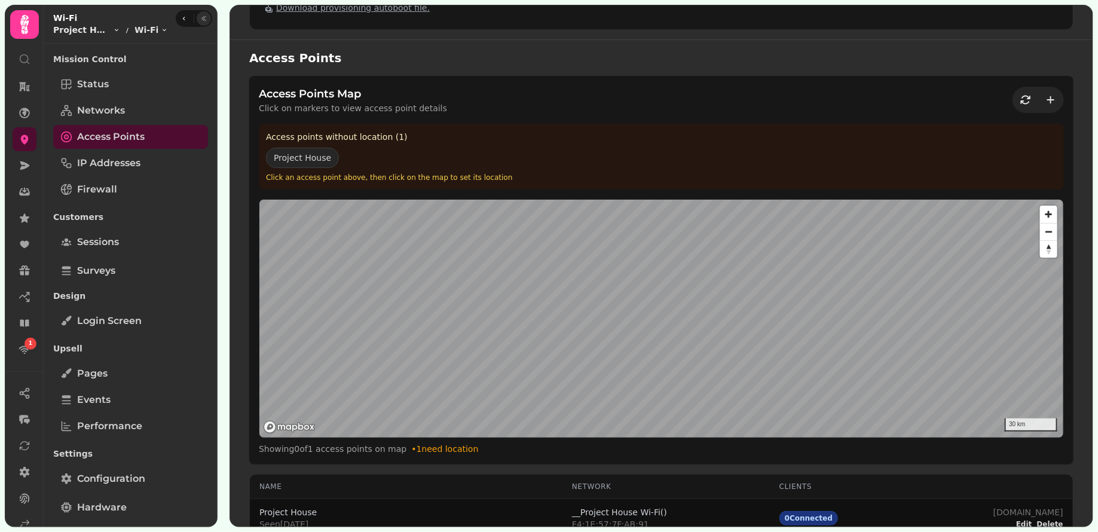
scroll to position [310, 0]
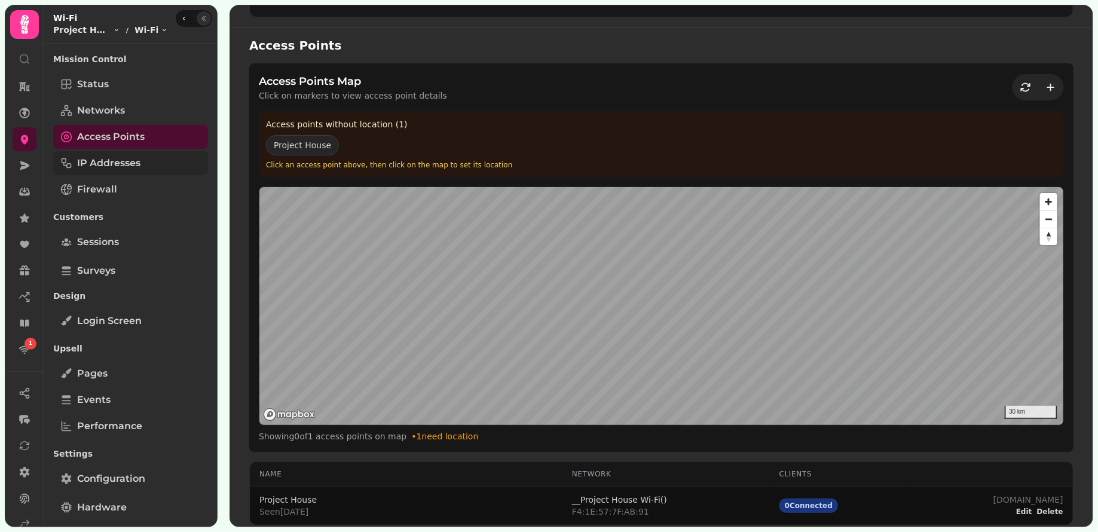
click at [140, 160] on span "IP Addresses" at bounding box center [108, 163] width 63 height 14
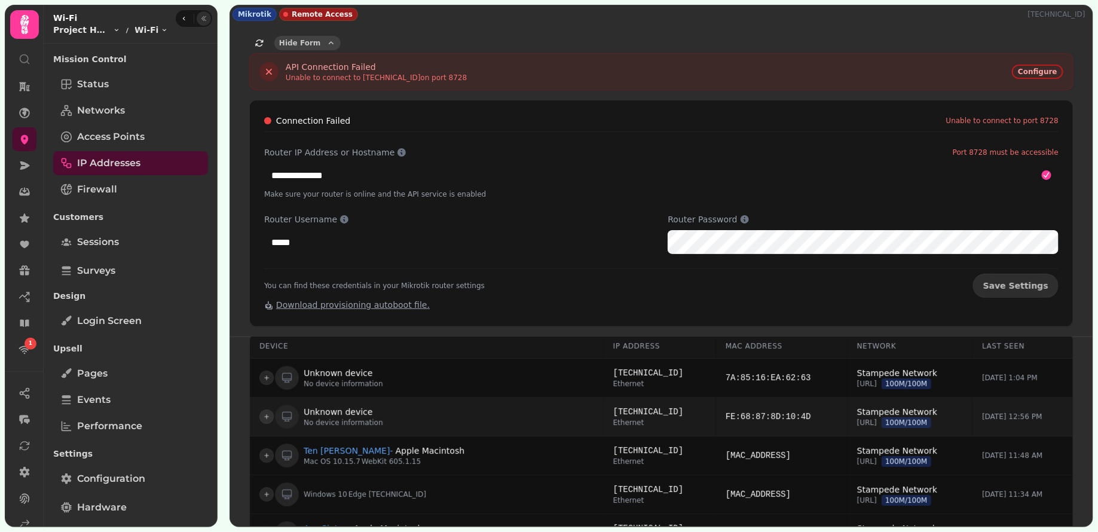
scroll to position [90, 0]
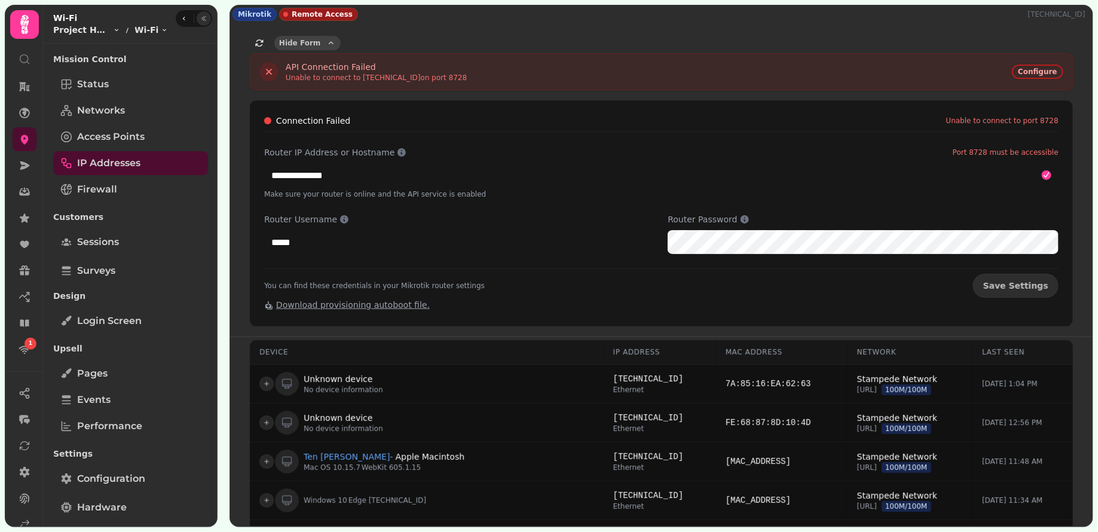
click at [104, 201] on div "Mission Control Status Networks Access Points IP Addresses Firewall" at bounding box center [130, 125] width 155 height 155
click at [108, 192] on span "Firewall" at bounding box center [97, 189] width 40 height 14
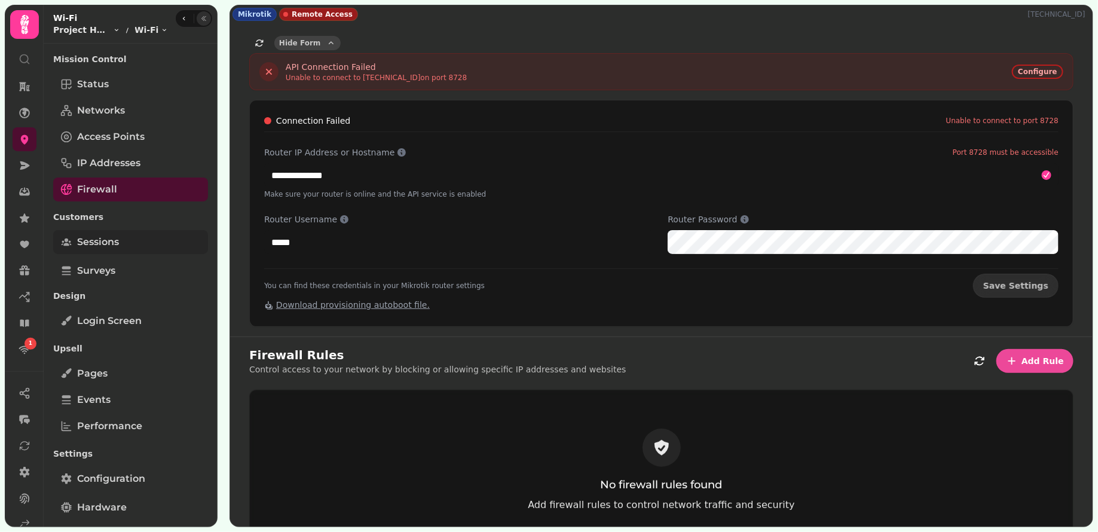
click at [133, 244] on link "Sessions" at bounding box center [130, 242] width 155 height 24
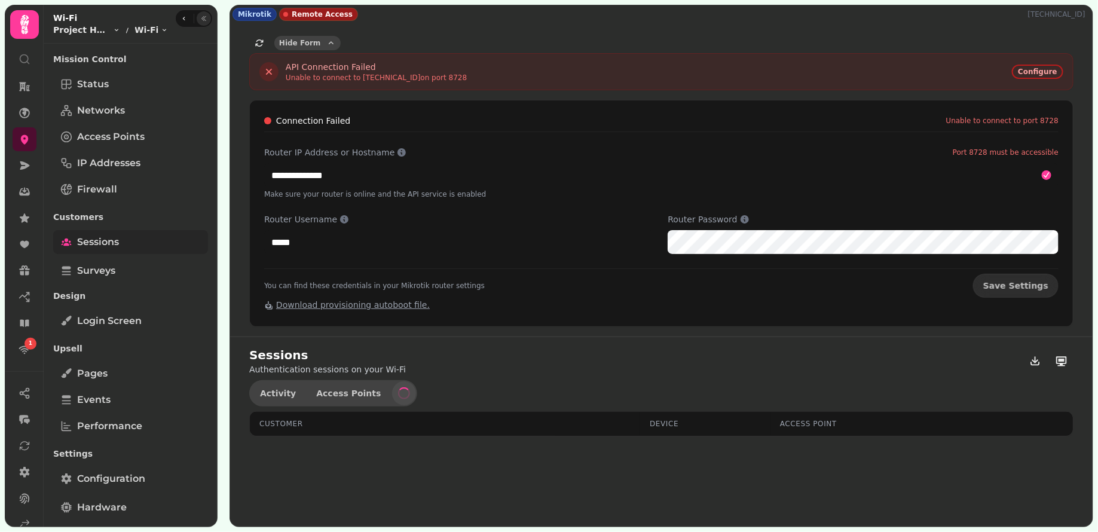
select select "**"
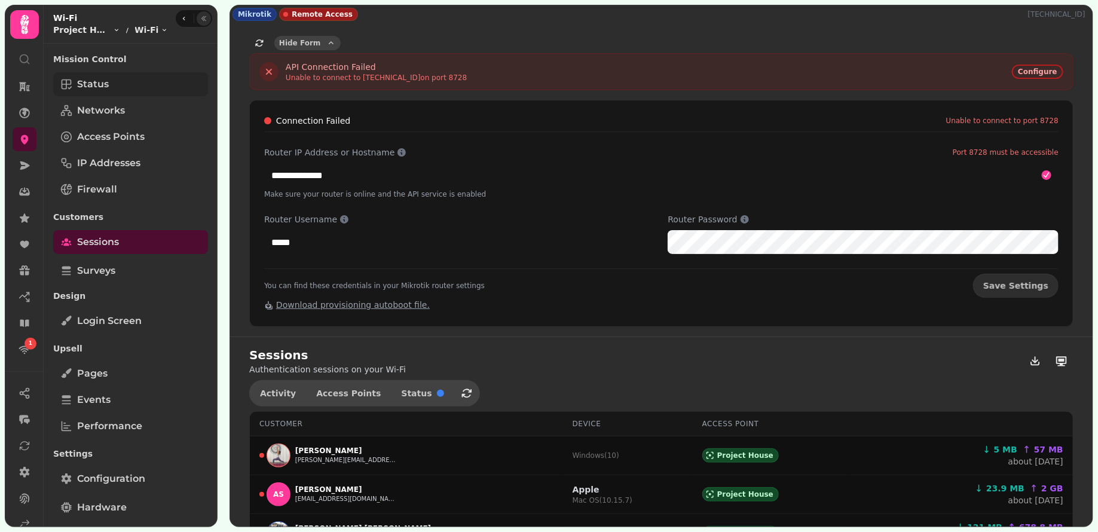
click at [108, 81] on span "Status" at bounding box center [93, 84] width 32 height 14
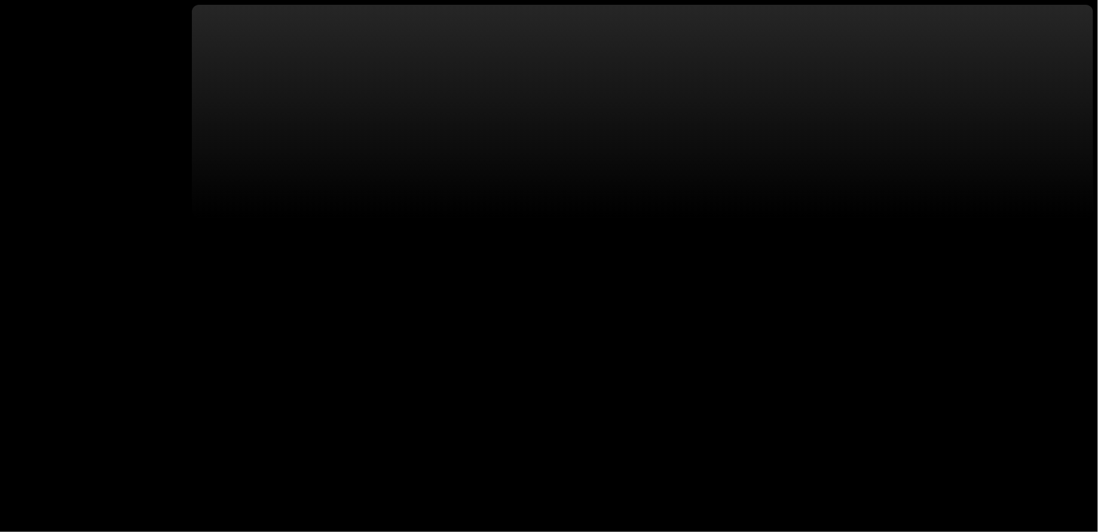
select select "**"
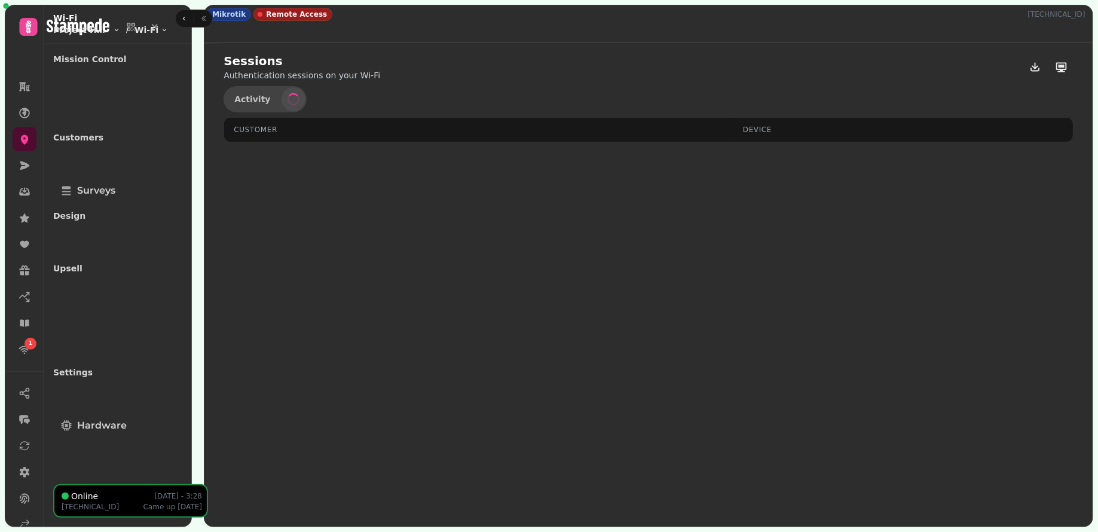
select select "**"
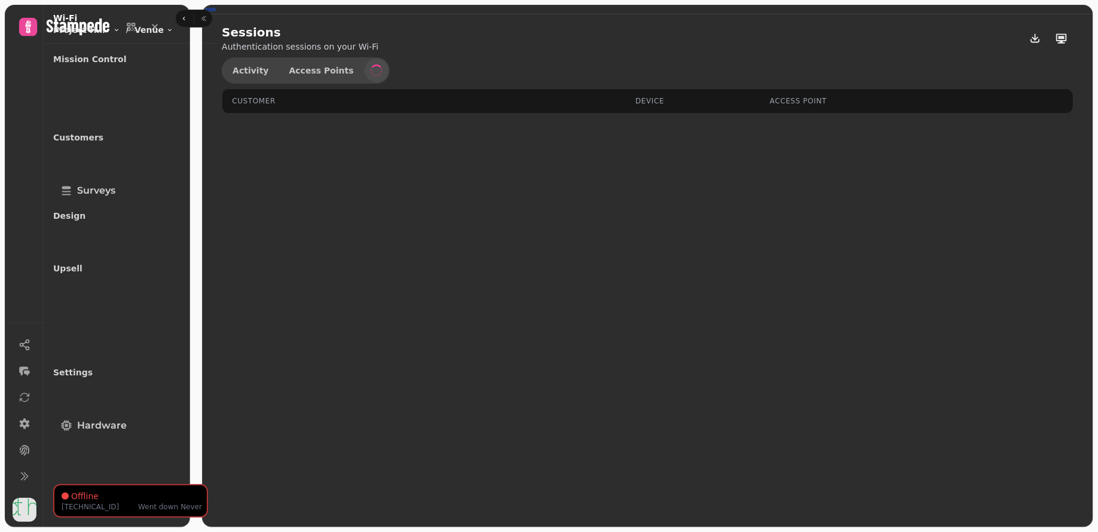
select select "**"
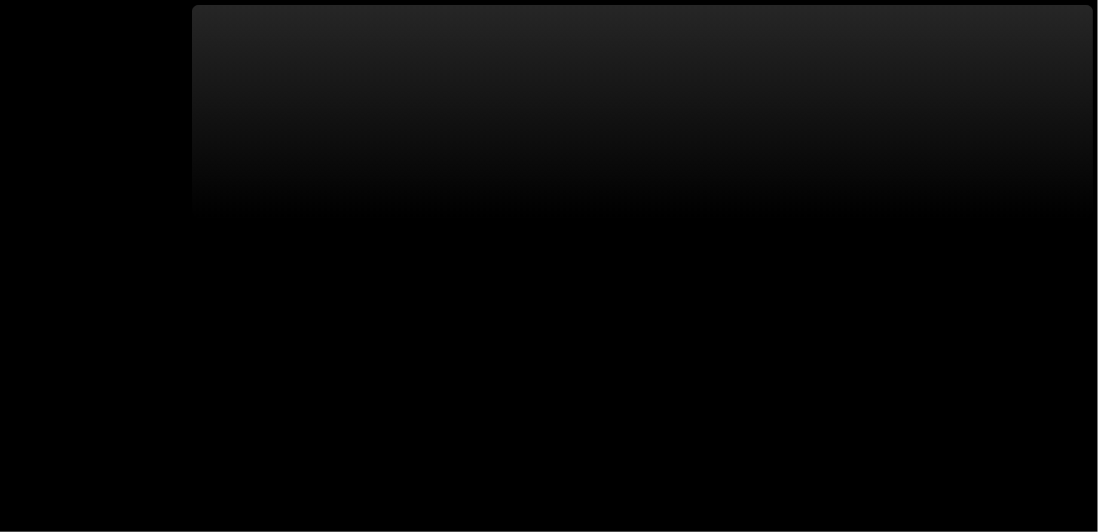
select select "**"
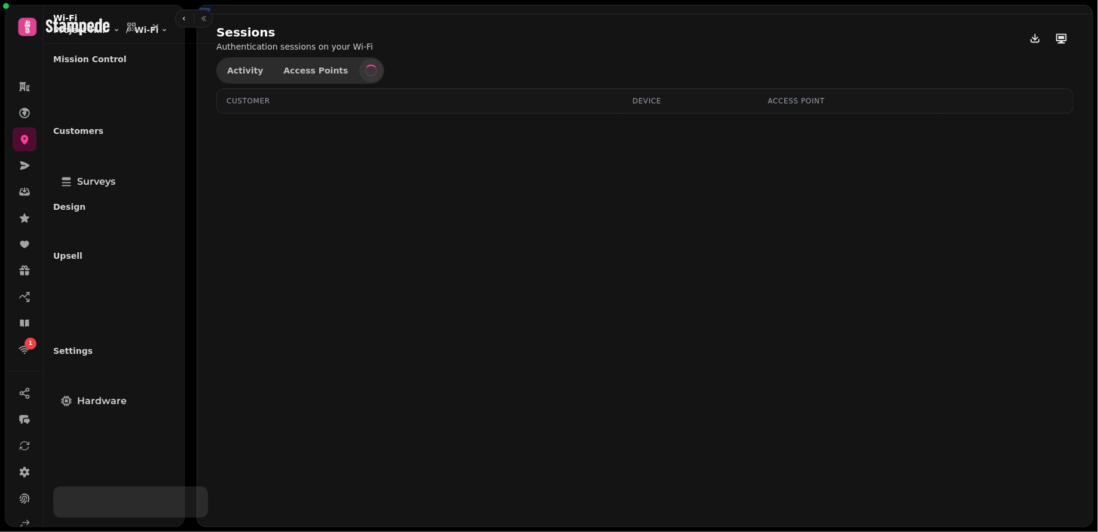
select select "**"
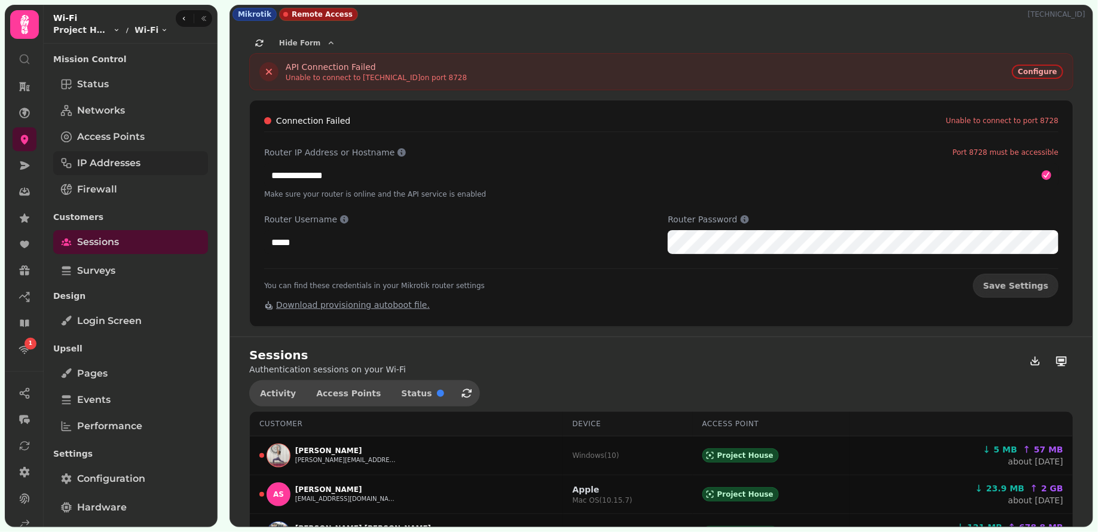
click at [105, 155] on link "IP Addresses" at bounding box center [130, 163] width 155 height 24
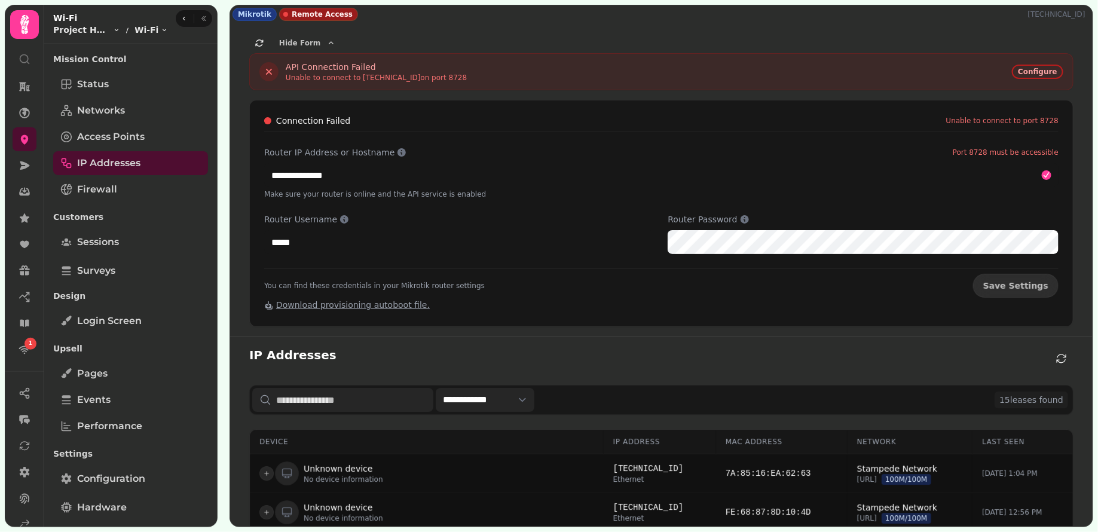
click at [508, 397] on select "**********" at bounding box center [485, 400] width 99 height 24
click at [359, 78] on div "Unable to connect to [TECHNICAL_ID] on port 8728" at bounding box center [376, 78] width 181 height 10
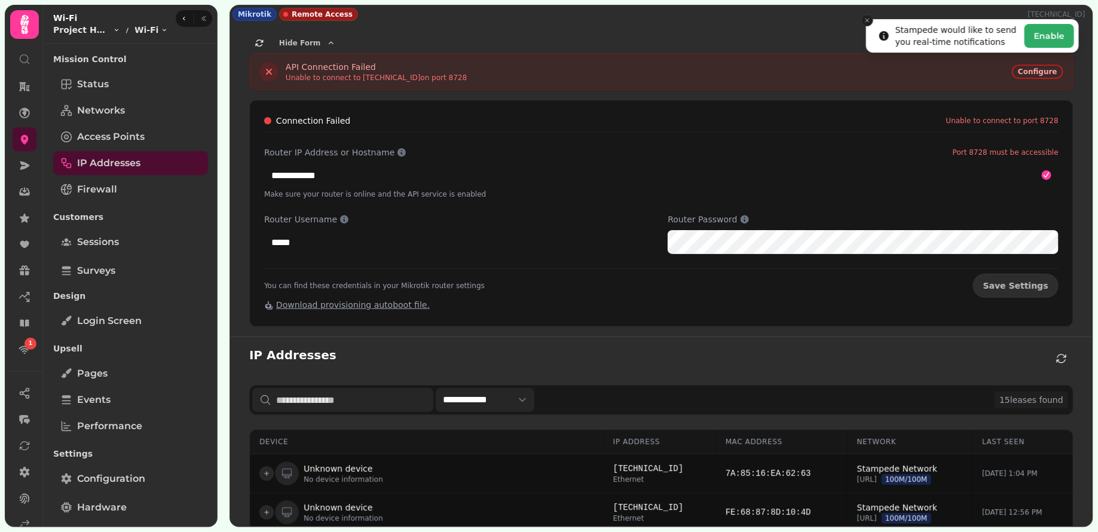
click at [865, 20] on icon "Close toast" at bounding box center [867, 20] width 7 height 7
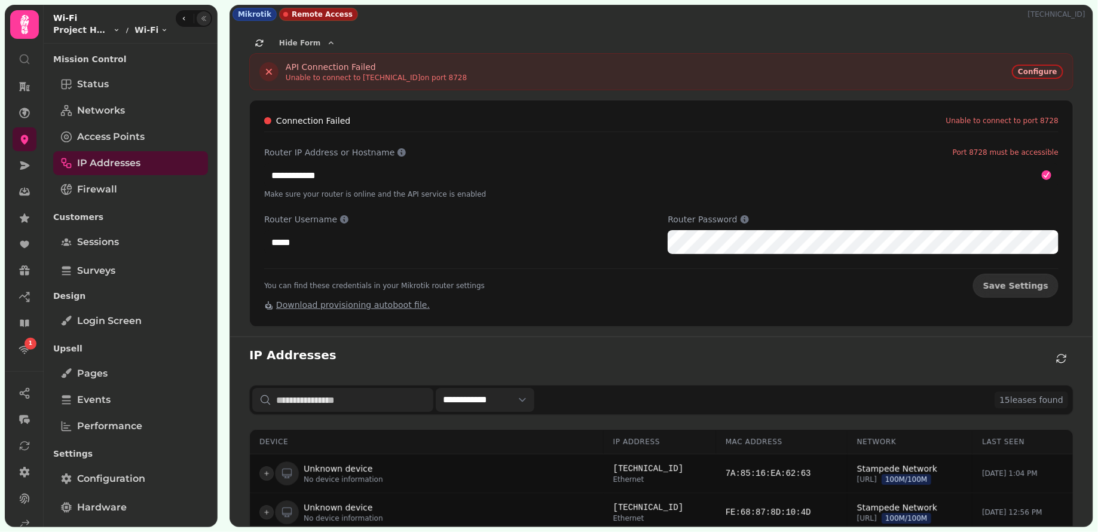
click at [202, 20] on icon "button" at bounding box center [204, 18] width 4 height 5
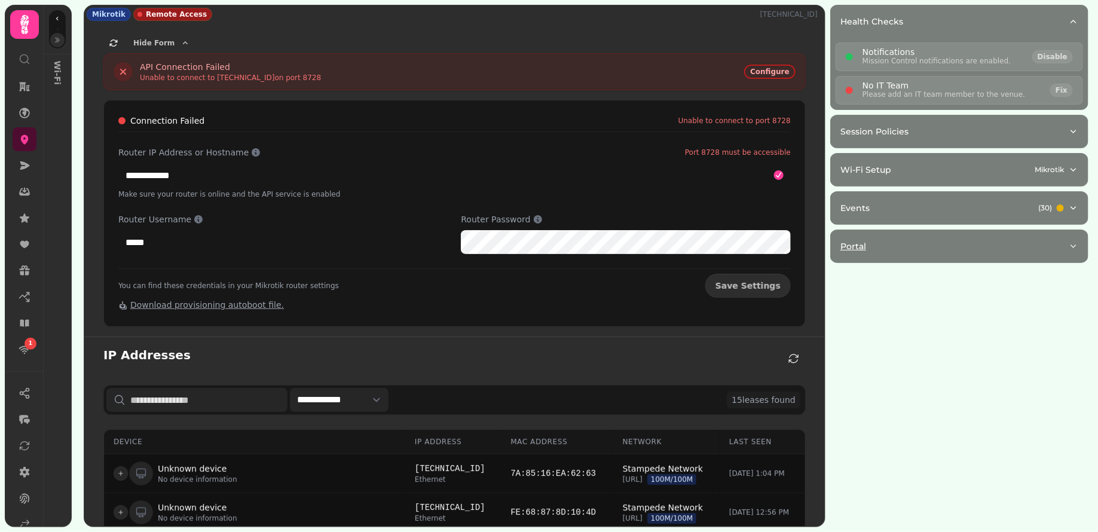
click at [898, 240] on div "Portal" at bounding box center [954, 246] width 228 height 12
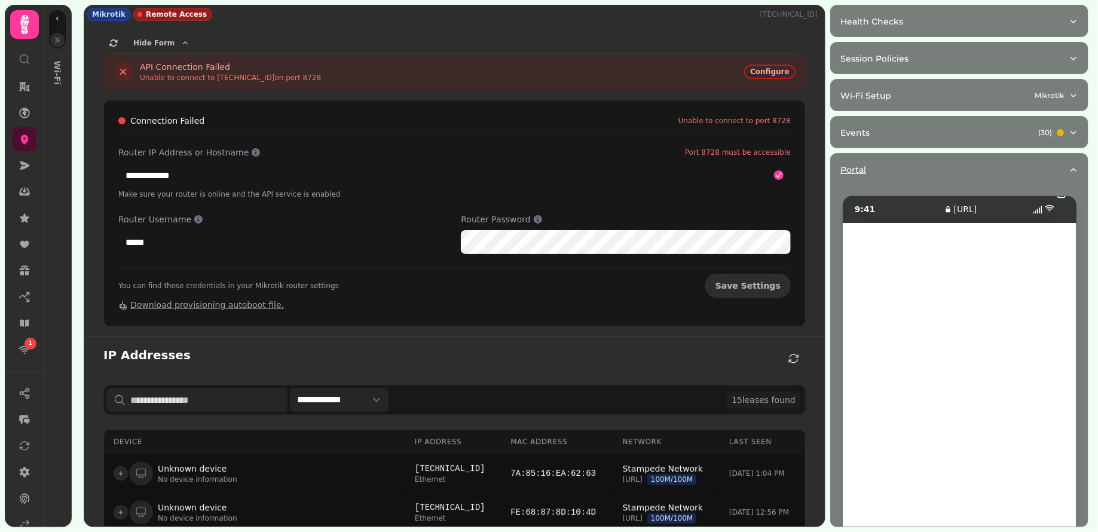
click at [909, 172] on div "Portal" at bounding box center [954, 170] width 228 height 12
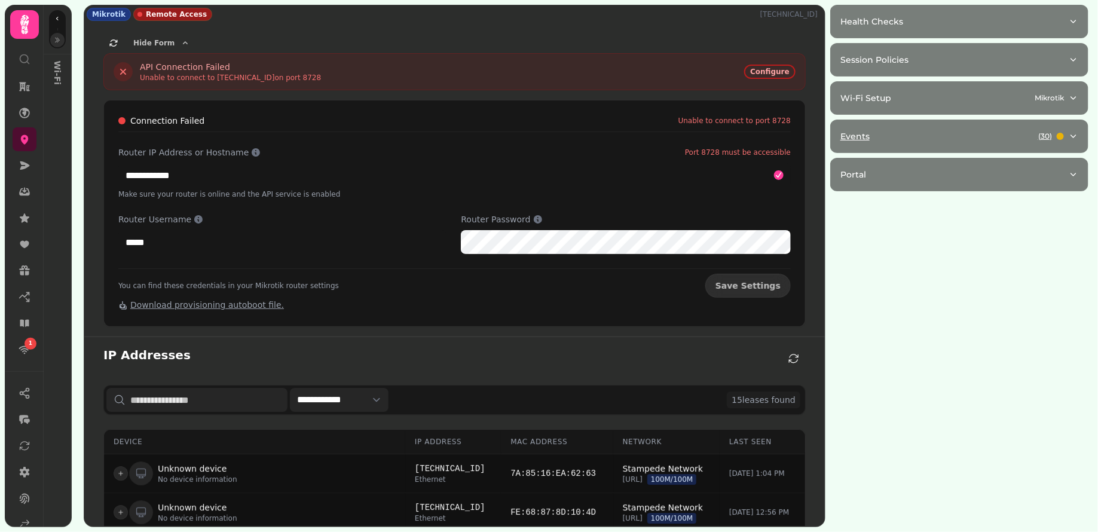
click at [924, 141] on button "Events ( 30 )" at bounding box center [959, 136] width 257 height 32
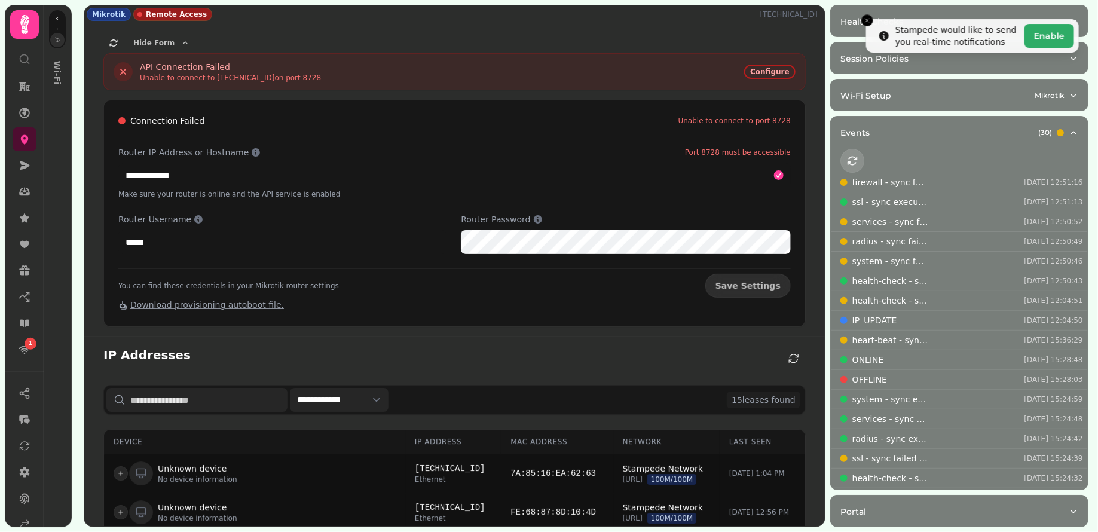
click at [854, 156] on icon "button" at bounding box center [852, 161] width 12 height 12
click at [941, 130] on div "Events ( 30 )" at bounding box center [954, 133] width 228 height 12
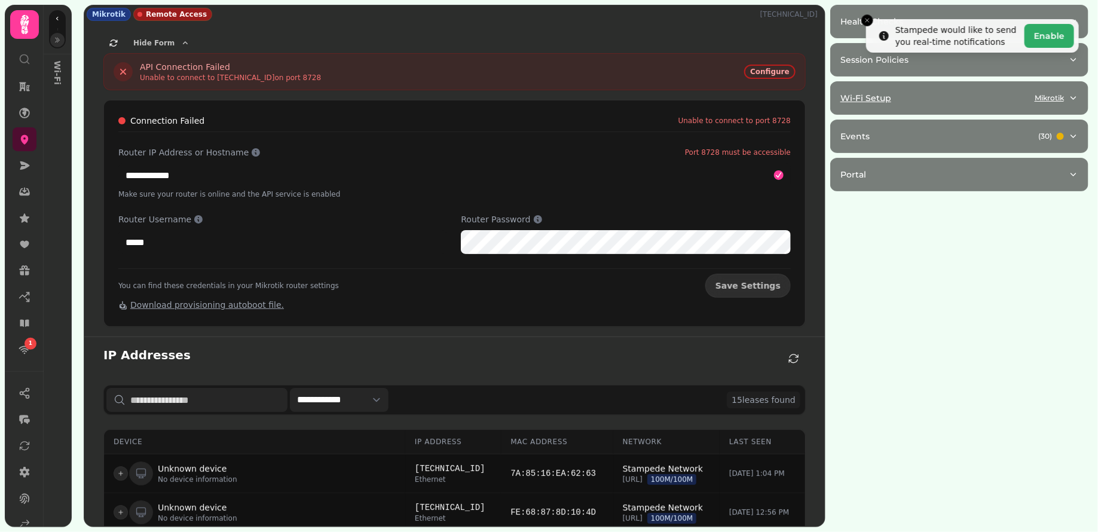
click at [956, 87] on button "Wi-Fi Setup Mikrotik" at bounding box center [959, 98] width 257 height 32
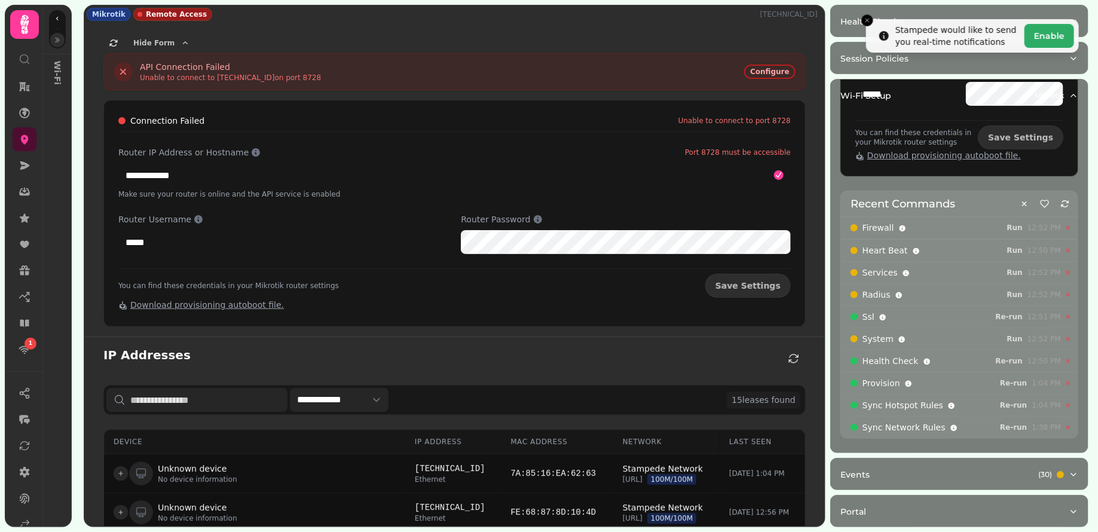
scroll to position [284, 0]
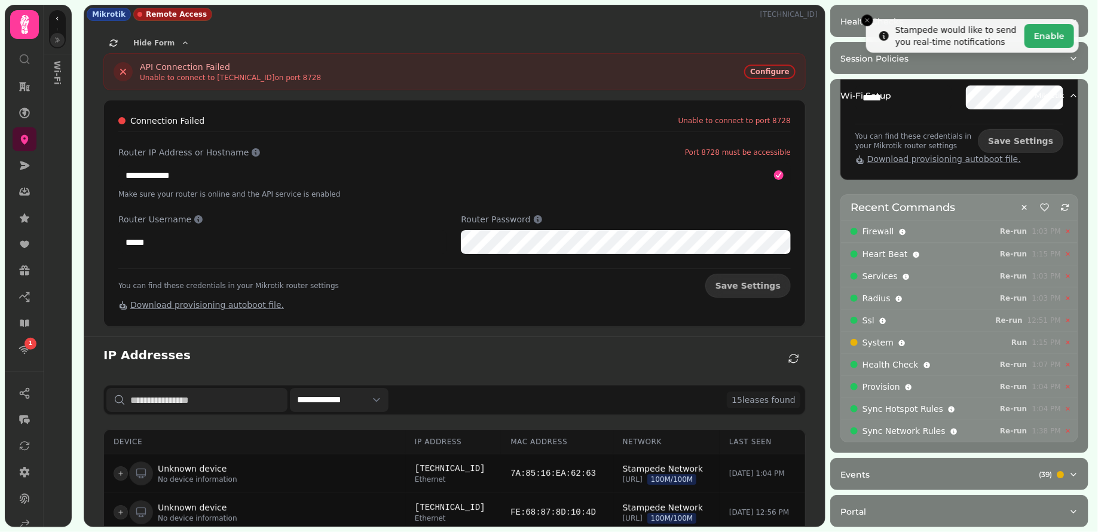
select select "**"
